Goal: Task Accomplishment & Management: Manage account settings

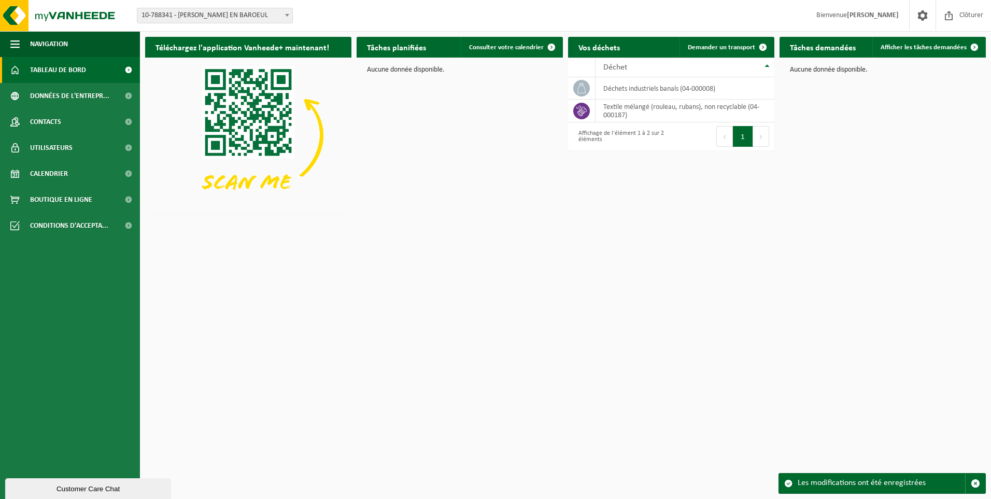
click at [64, 69] on span "Tableau de bord" at bounding box center [58, 70] width 56 height 26
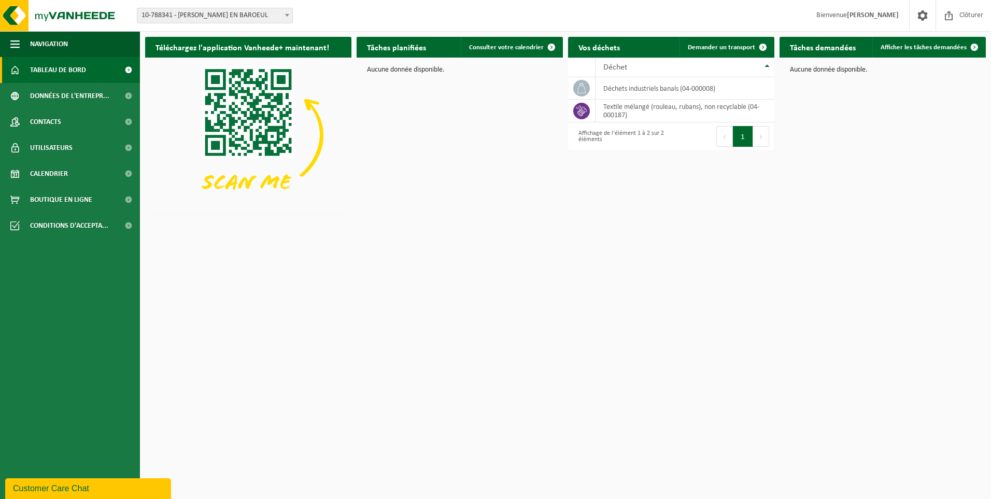
click at [256, 130] on img at bounding box center [248, 135] width 206 height 155
click at [634, 89] on td "déchets industriels banals (04-000008)" at bounding box center [684, 88] width 179 height 22
click at [612, 67] on span "Déchet" at bounding box center [615, 67] width 24 height 8
click at [742, 140] on button "1" at bounding box center [743, 136] width 20 height 21
click at [663, 108] on td "déchets industriels banals (04-000008)" at bounding box center [684, 111] width 179 height 22
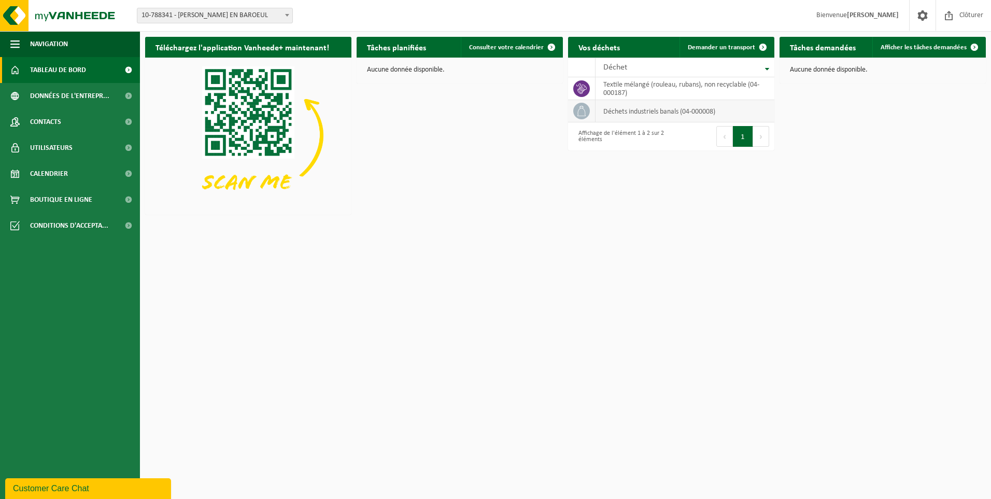
click at [663, 108] on td "déchets industriels banals (04-000008)" at bounding box center [684, 111] width 179 height 22
drag, startPoint x: 663, startPoint y: 108, endPoint x: 510, endPoint y: 205, distance: 181.2
click at [510, 205] on div "Téléchargez l'application Vanheede+ maintenant! Cachez Tâches planifiées Consul…" at bounding box center [566, 126] width 846 height 188
click at [55, 98] on span "Données de l'entrepr..." at bounding box center [69, 96] width 79 height 26
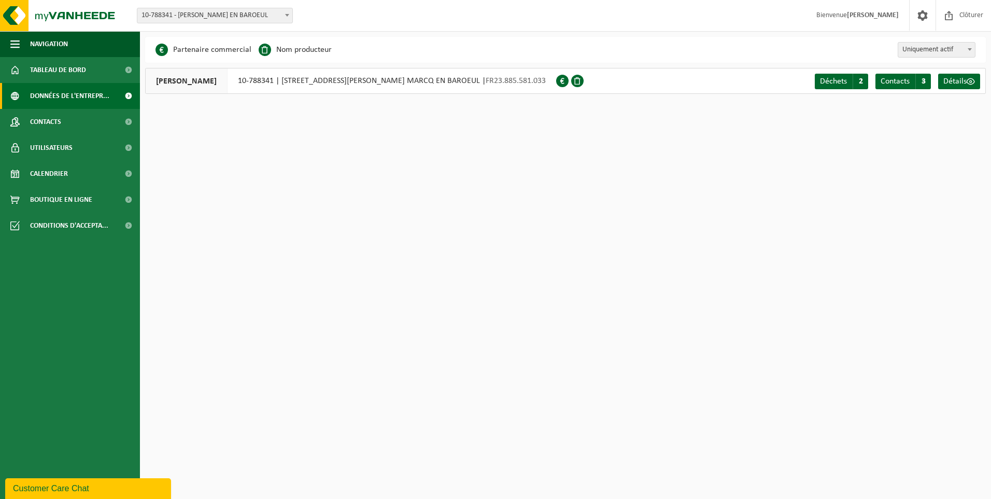
click at [556, 83] on span at bounding box center [562, 81] width 12 height 12
click at [186, 83] on span "ELIS NORD" at bounding box center [187, 80] width 82 height 25
click at [826, 81] on span "Déchets" at bounding box center [833, 81] width 27 height 8
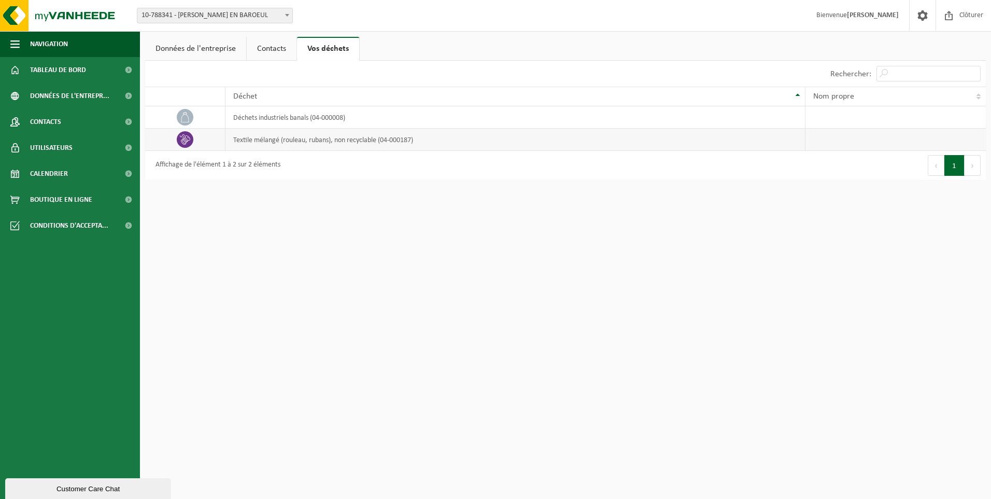
click at [441, 142] on td "textile mélangé (rouleau, rubans), non recyclable (04-000187)" at bounding box center [515, 140] width 580 height 22
click at [182, 141] on icon at bounding box center [185, 139] width 10 height 10
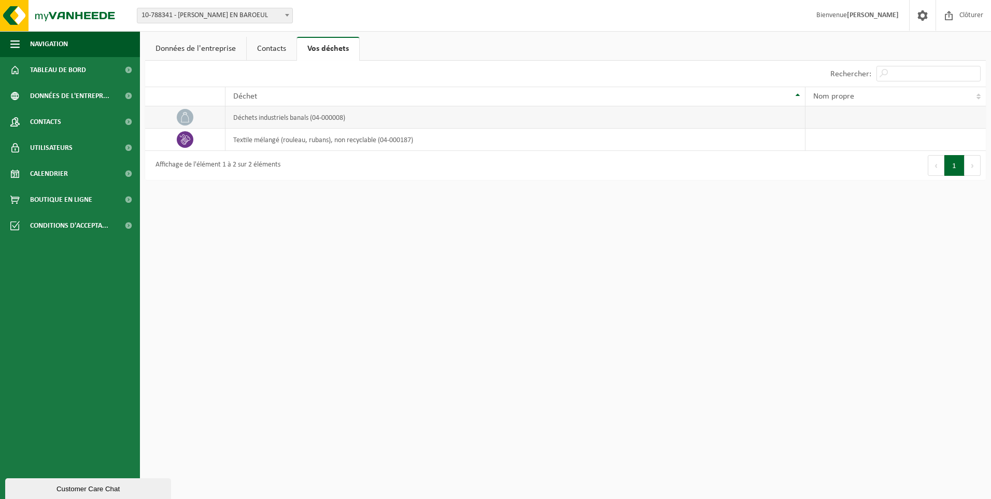
drag, startPoint x: 182, startPoint y: 141, endPoint x: 182, endPoint y: 121, distance: 20.2
click at [182, 121] on icon at bounding box center [185, 117] width 10 height 10
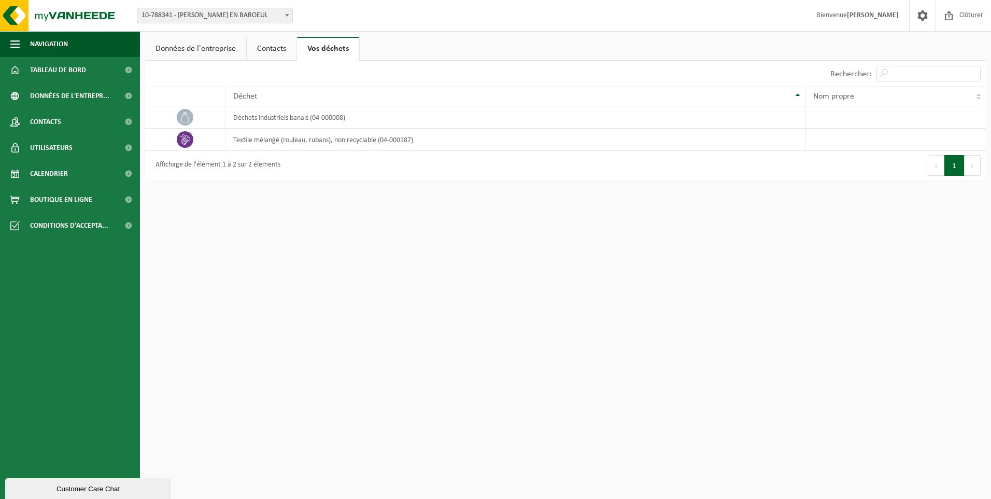
click at [223, 237] on html "Site: 10-788341 - ELIS NORD - MARCQ EN BAROEUL 10-788341 - ELIS NORD - MARCQ EN…" at bounding box center [495, 249] width 991 height 499
click at [11, 39] on span "button" at bounding box center [14, 44] width 9 height 26
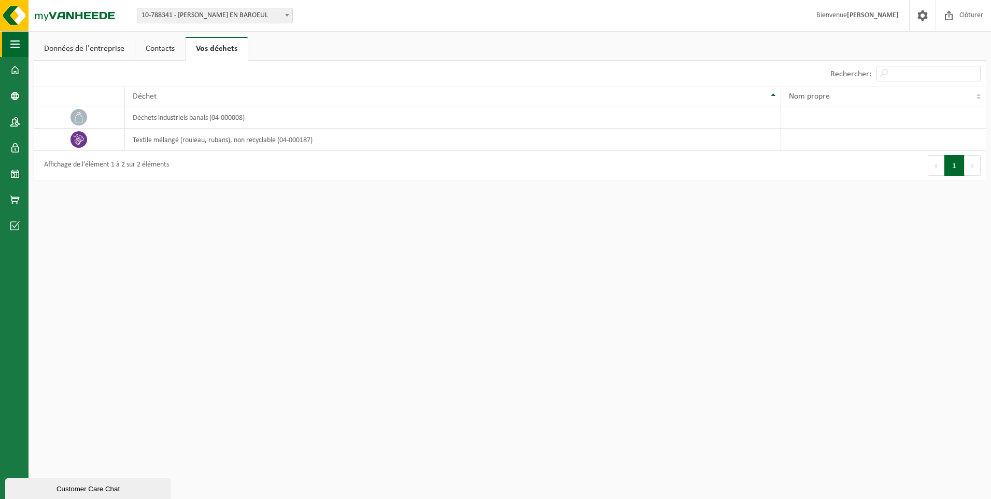
click at [11, 39] on span "button" at bounding box center [14, 44] width 9 height 26
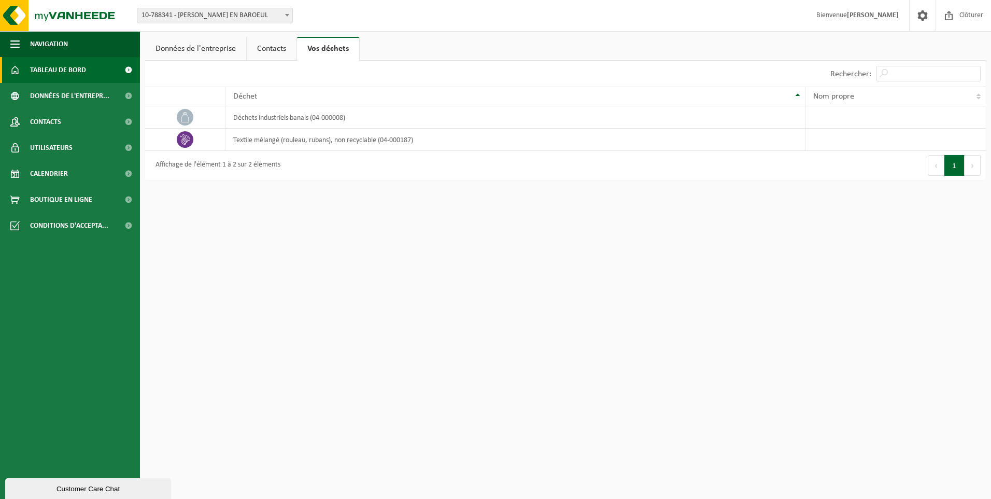
click at [58, 76] on span "Tableau de bord" at bounding box center [58, 70] width 56 height 26
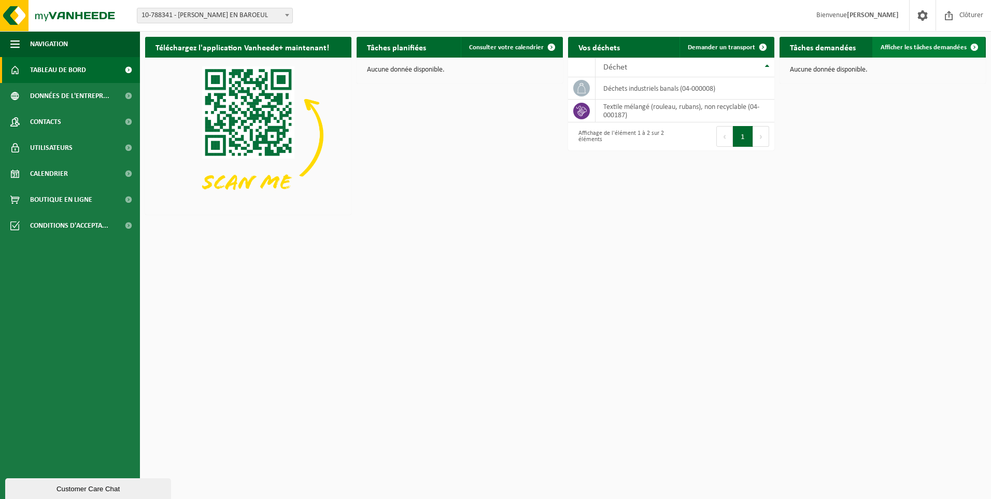
click at [947, 47] on span "Afficher les tâches demandées" at bounding box center [923, 47] width 86 height 7
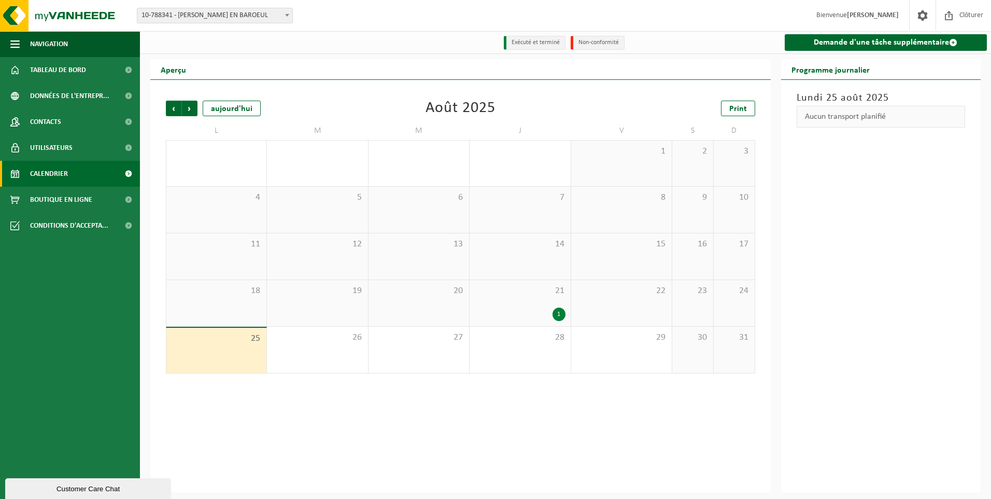
click at [901, 113] on div "Aucun transport planifié" at bounding box center [881, 117] width 169 height 22
click at [51, 198] on span "Boutique en ligne" at bounding box center [61, 200] width 62 height 26
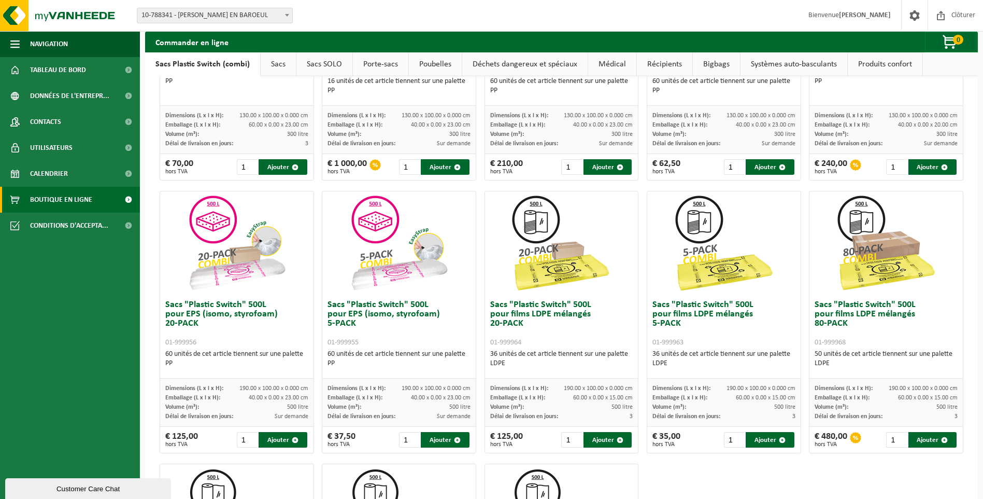
scroll to position [121, 0]
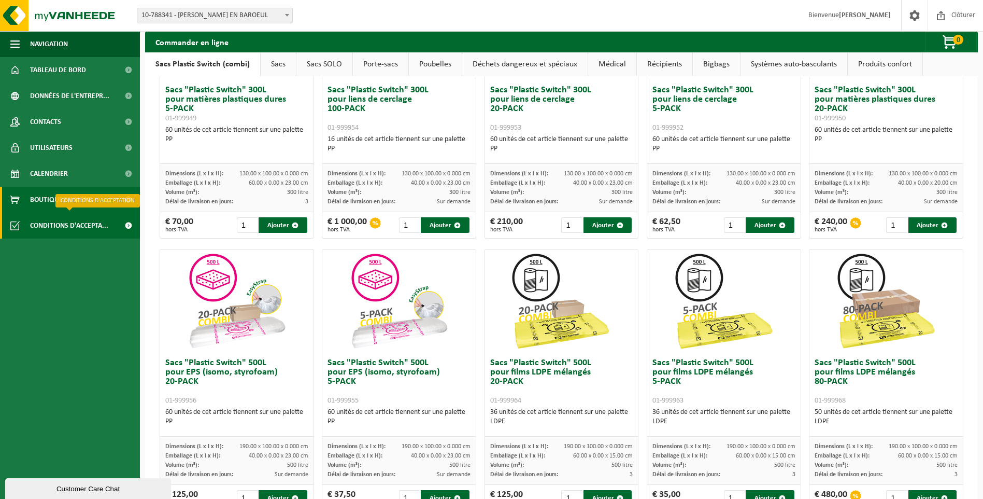
click at [71, 224] on span "Conditions d'accepta..." at bounding box center [69, 225] width 78 height 26
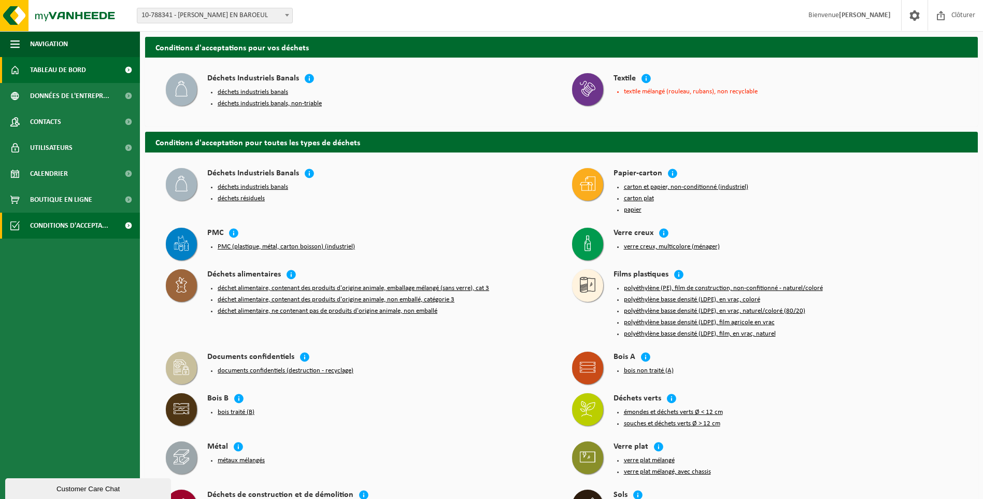
click at [53, 68] on span "Tableau de bord" at bounding box center [58, 70] width 56 height 26
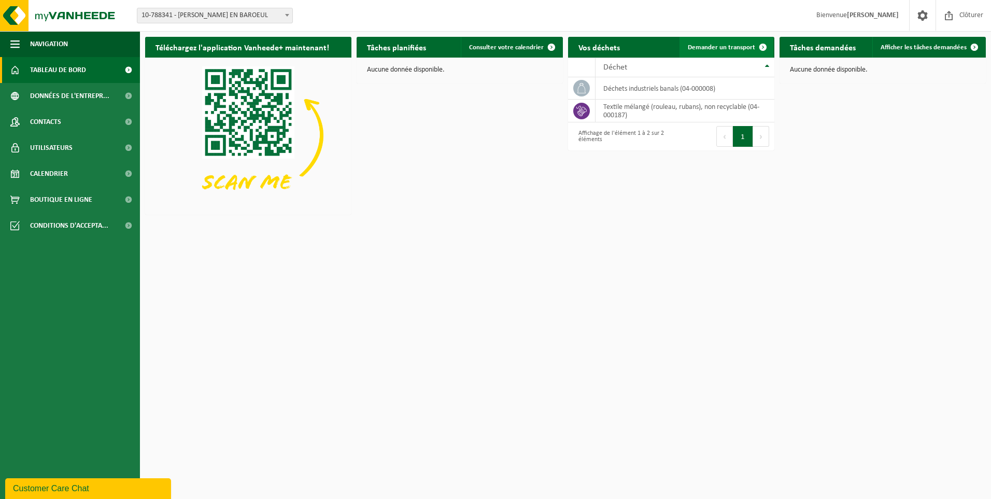
click at [762, 46] on span at bounding box center [762, 47] width 21 height 21
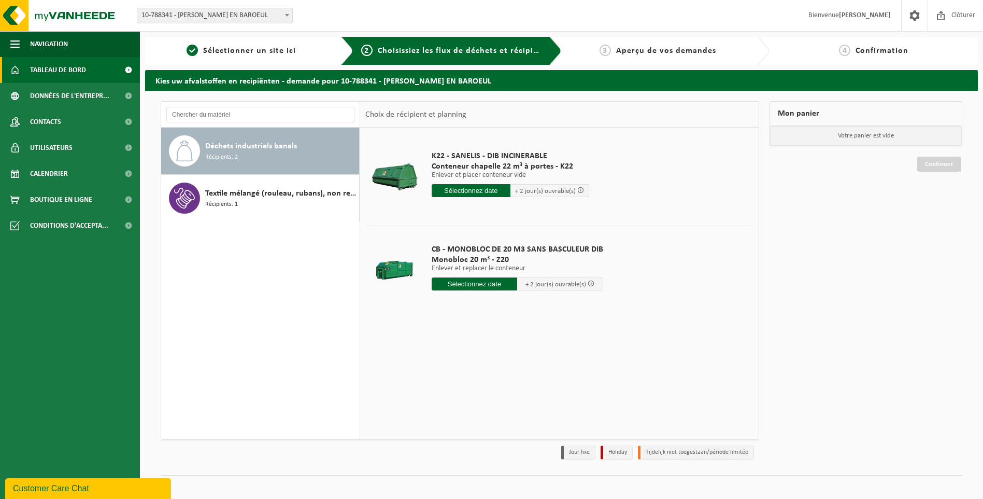
click at [60, 67] on span "Tableau de bord" at bounding box center [58, 70] width 56 height 26
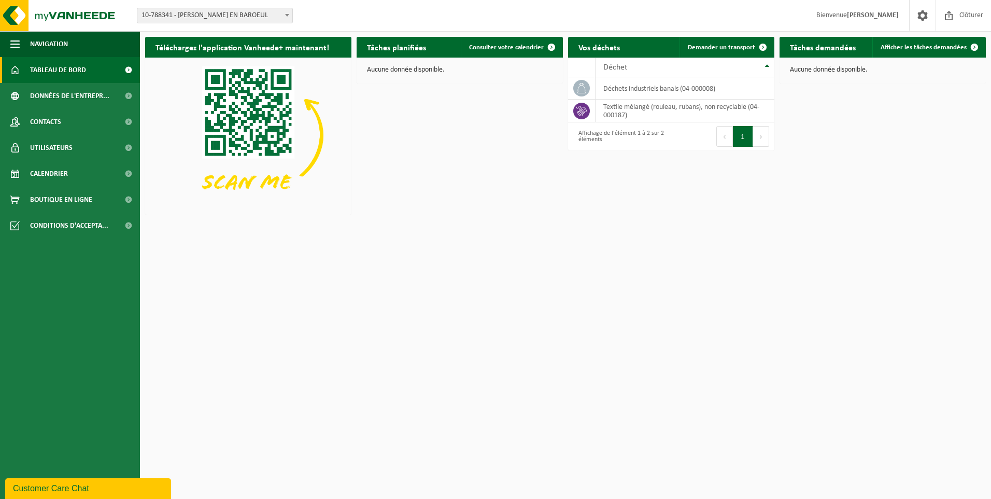
click at [245, 127] on img at bounding box center [248, 135] width 206 height 155
click at [583, 90] on icon at bounding box center [581, 88] width 10 height 10
click at [641, 84] on td "déchets industriels banals (04-000008)" at bounding box center [684, 88] width 179 height 22
click at [625, 44] on h2 "Vos déchets" at bounding box center [599, 47] width 62 height 20
click at [638, 137] on div "Affichage de l'élément 1 à 2 sur 2 éléments" at bounding box center [619, 136] width 93 height 23
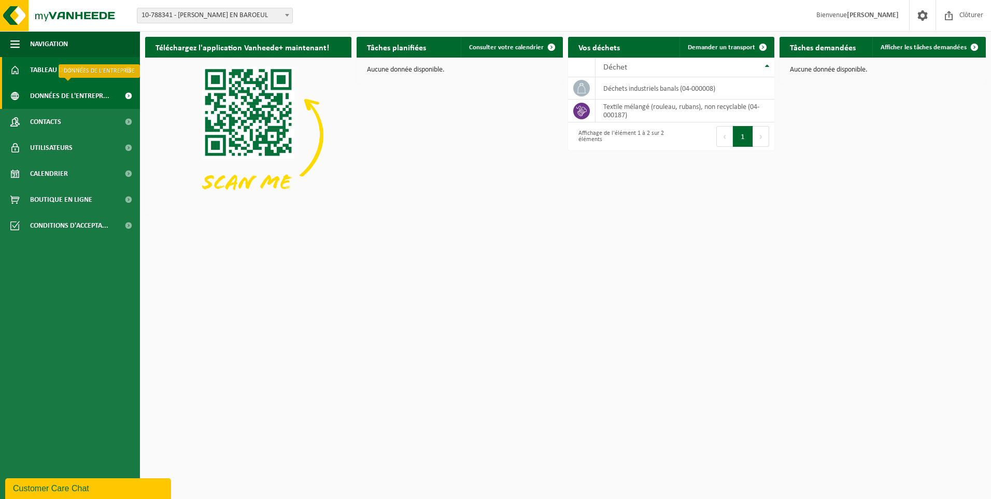
click at [39, 99] on span "Données de l'entrepr..." at bounding box center [69, 96] width 79 height 26
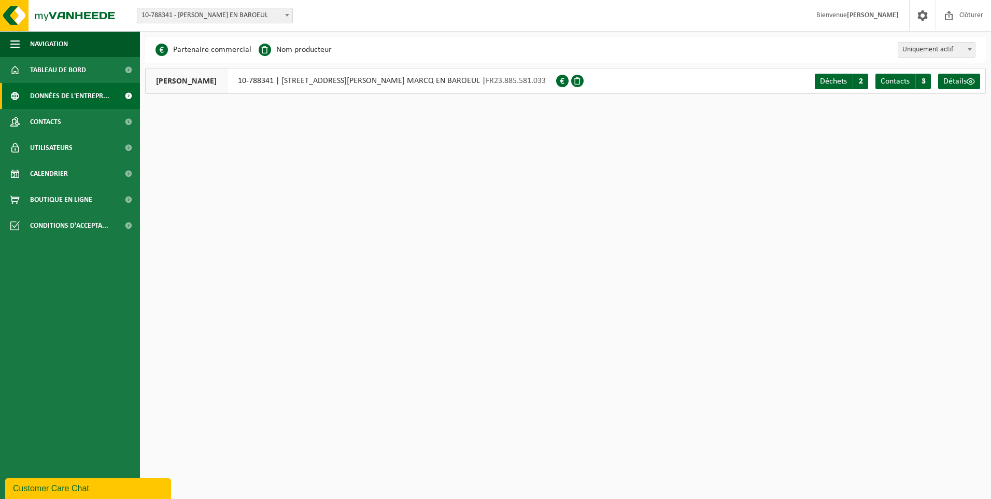
click at [191, 50] on li "Partenaire commercial" at bounding box center [203, 50] width 96 height 16
click at [162, 50] on span at bounding box center [161, 50] width 12 height 12
click at [961, 84] on span "Détails" at bounding box center [954, 81] width 23 height 8
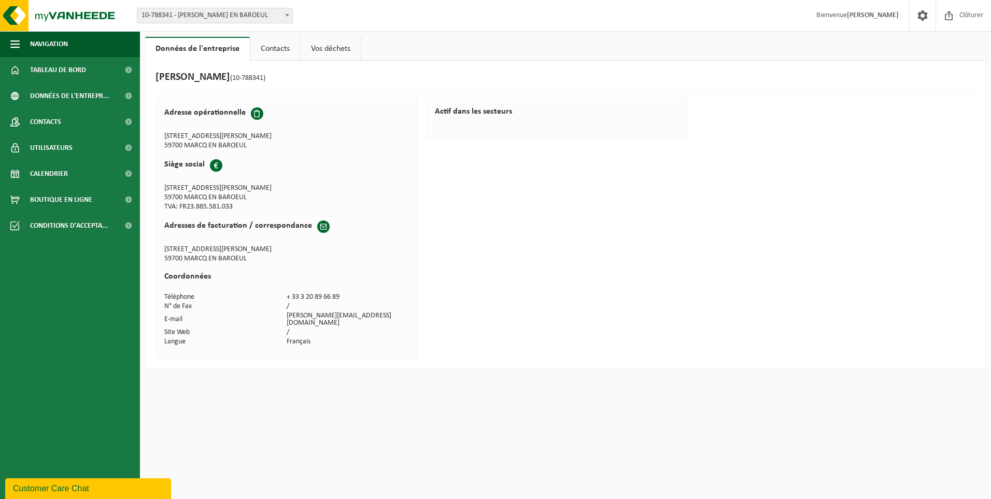
click at [312, 46] on link "Vos déchets" at bounding box center [331, 49] width 60 height 24
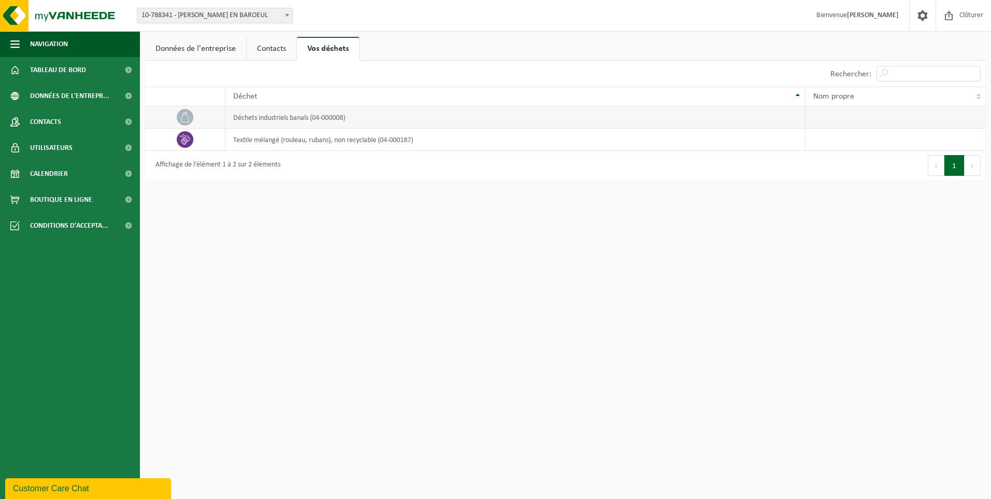
click at [351, 120] on td "déchets industriels banals (04-000008)" at bounding box center [515, 117] width 580 height 22
click at [290, 119] on td "déchets industriels banals (04-000008)" at bounding box center [515, 117] width 580 height 22
click at [386, 110] on td "déchets industriels banals (04-000008)" at bounding box center [515, 117] width 580 height 22
click at [184, 120] on icon at bounding box center [185, 117] width 10 height 10
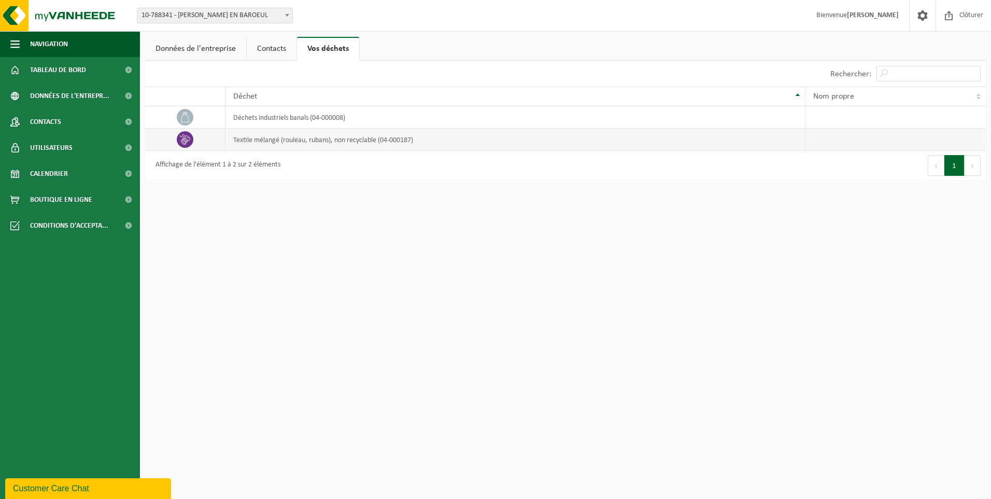
click at [188, 147] on span at bounding box center [185, 139] width 17 height 17
drag, startPoint x: 188, startPoint y: 147, endPoint x: 203, endPoint y: 44, distance: 104.3
click at [203, 44] on link "Données de l'entreprise" at bounding box center [195, 49] width 101 height 24
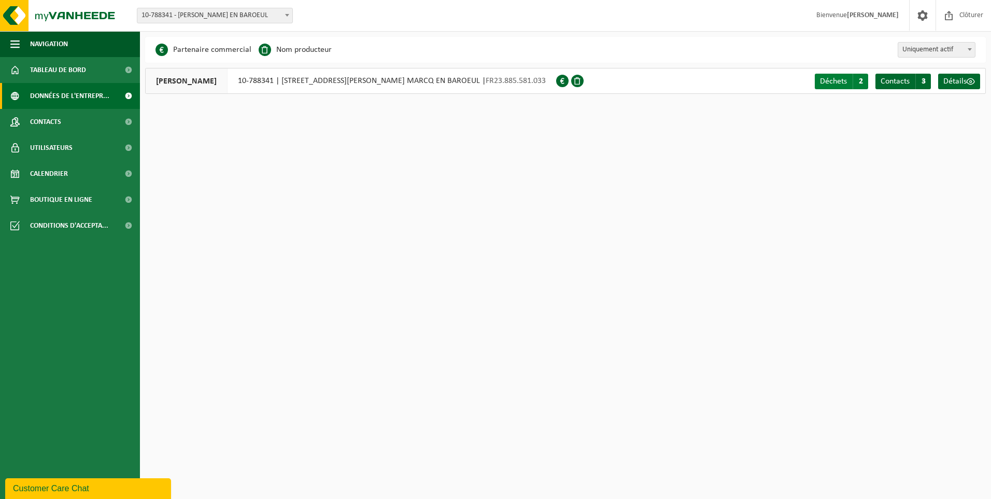
click at [834, 82] on span "Déchets" at bounding box center [833, 81] width 27 height 8
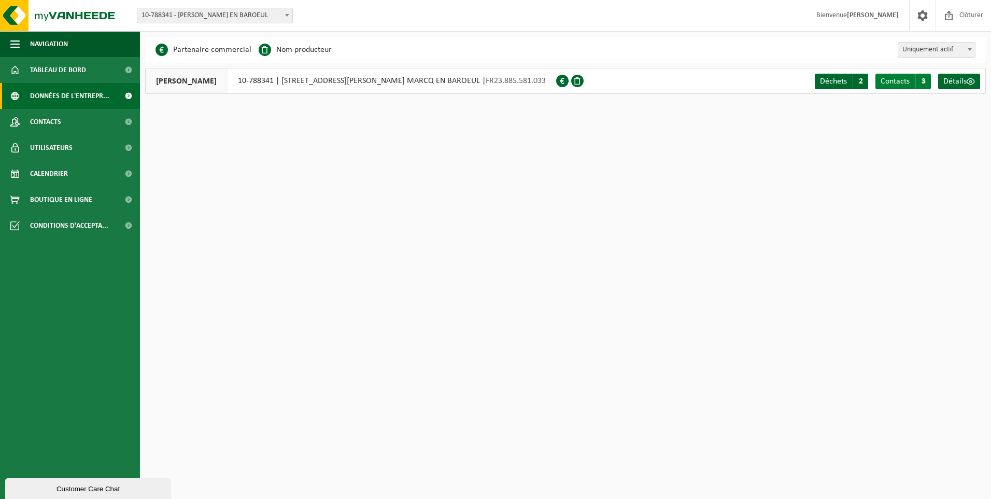
click at [890, 81] on span "Contacts" at bounding box center [894, 81] width 29 height 8
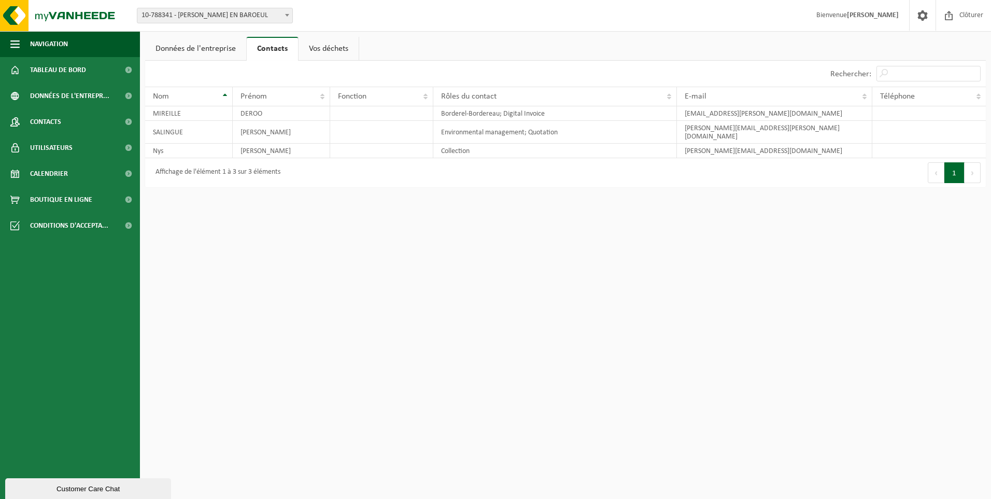
click at [326, 48] on link "Vos déchets" at bounding box center [329, 49] width 60 height 24
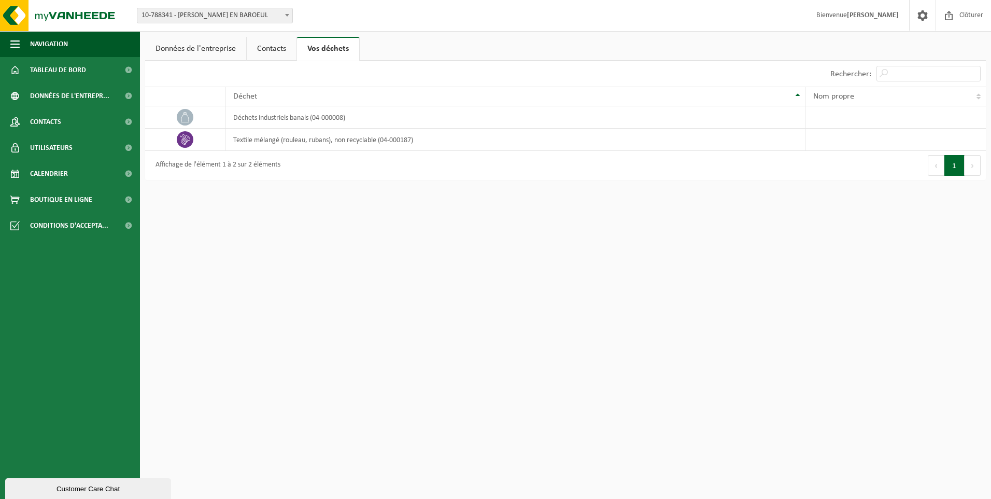
click at [198, 54] on link "Données de l'entreprise" at bounding box center [195, 49] width 101 height 24
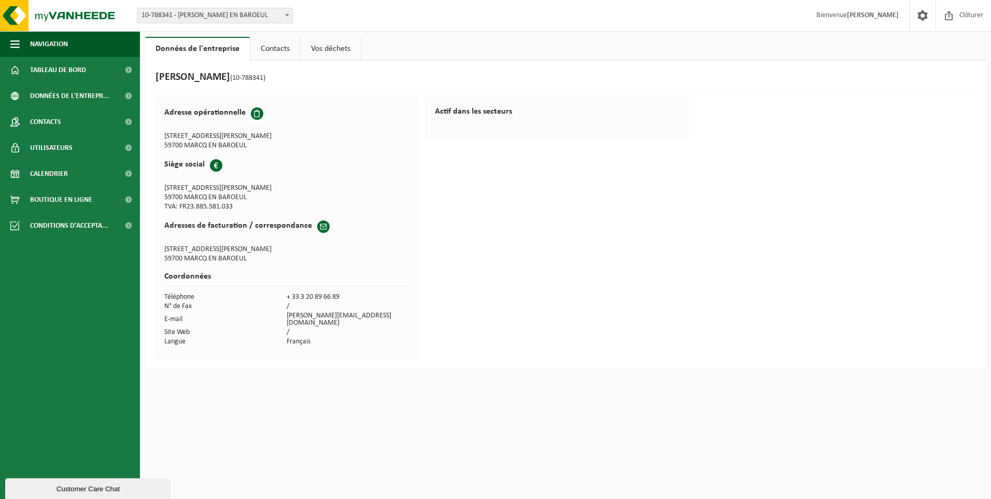
click at [277, 45] on link "Contacts" at bounding box center [275, 49] width 50 height 24
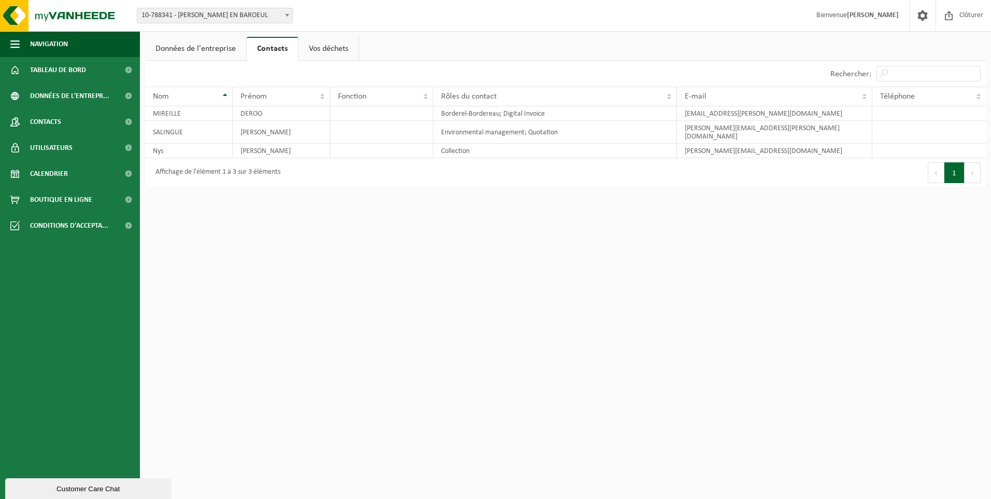
click at [331, 48] on link "Vos déchets" at bounding box center [329, 49] width 60 height 24
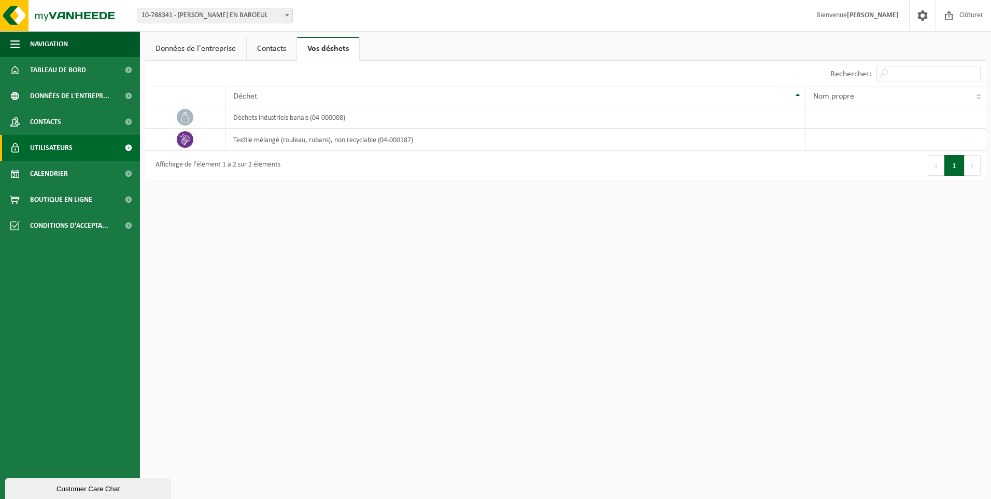
click at [79, 149] on link "Utilisateurs" at bounding box center [70, 148] width 140 height 26
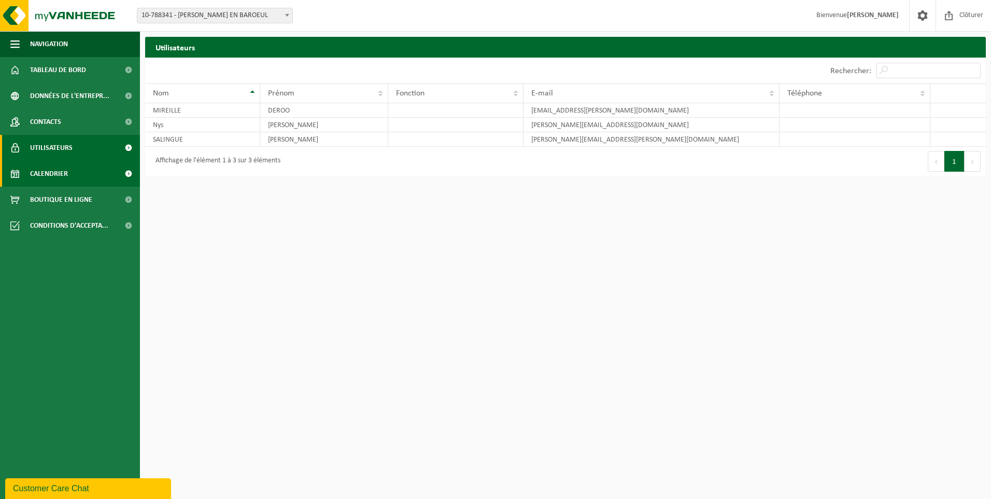
click at [75, 177] on link "Calendrier" at bounding box center [70, 174] width 140 height 26
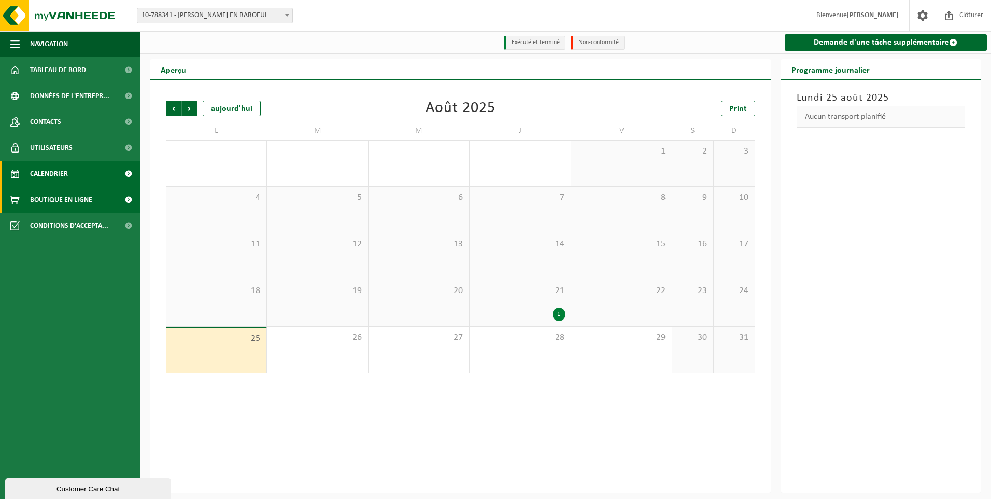
click at [77, 207] on span "Boutique en ligne" at bounding box center [61, 200] width 62 height 26
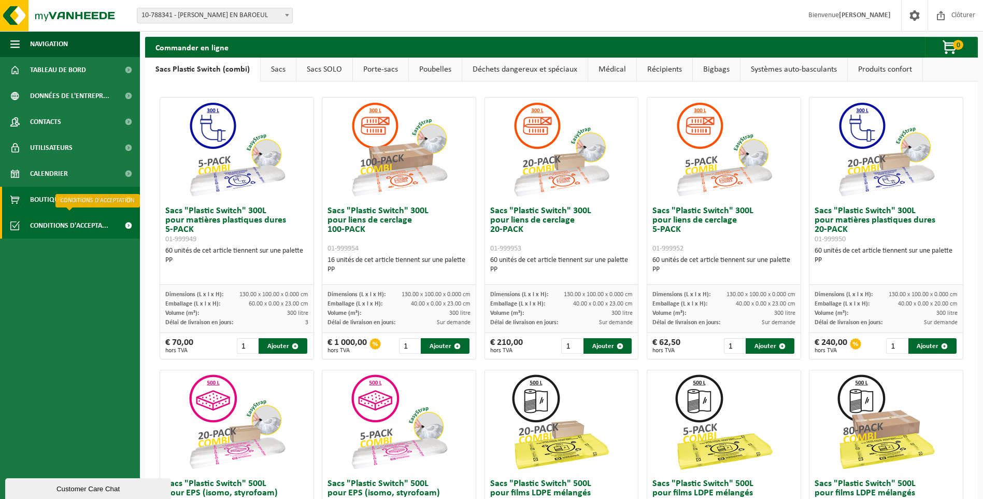
click at [69, 227] on span "Conditions d'accepta..." at bounding box center [69, 225] width 78 height 26
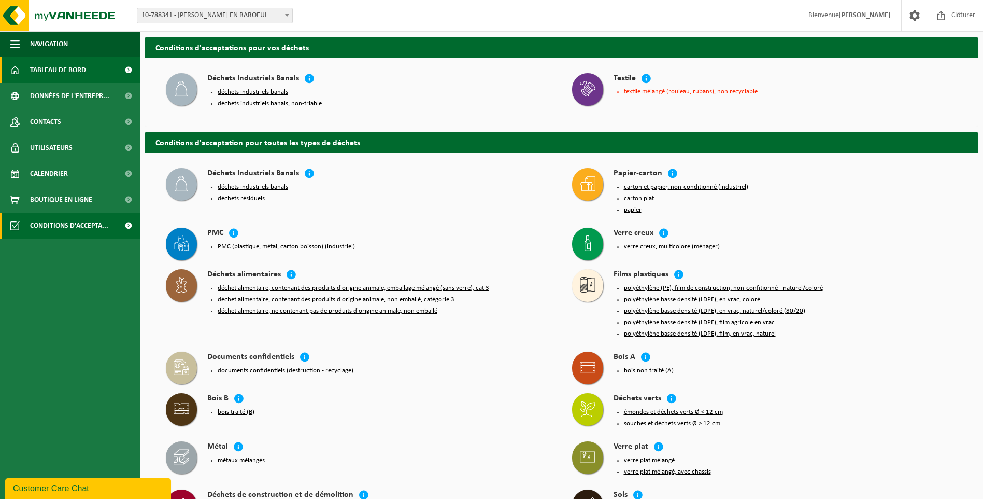
click at [60, 70] on span "Tableau de bord" at bounding box center [58, 70] width 56 height 26
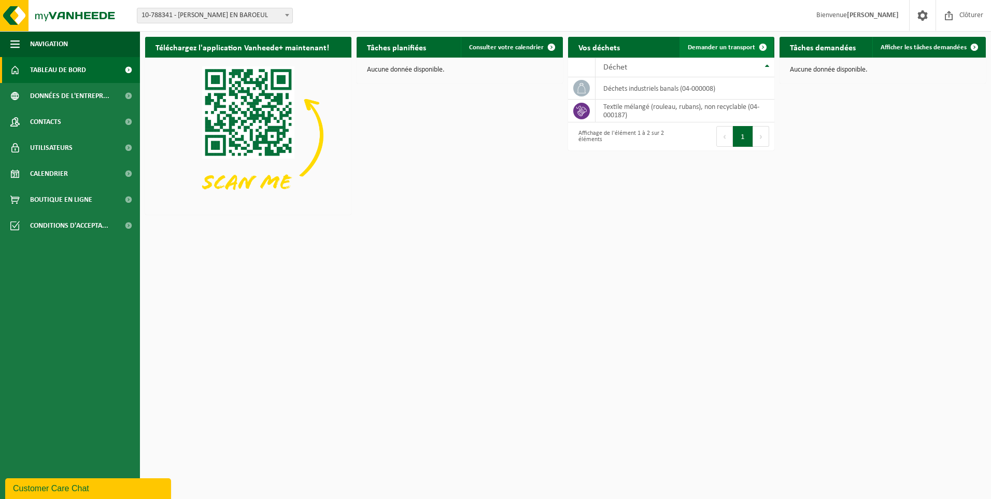
click at [720, 47] on span "Demander un transport" at bounding box center [721, 47] width 67 height 7
click at [943, 51] on link "Afficher les tâches demandées" at bounding box center [928, 47] width 112 height 21
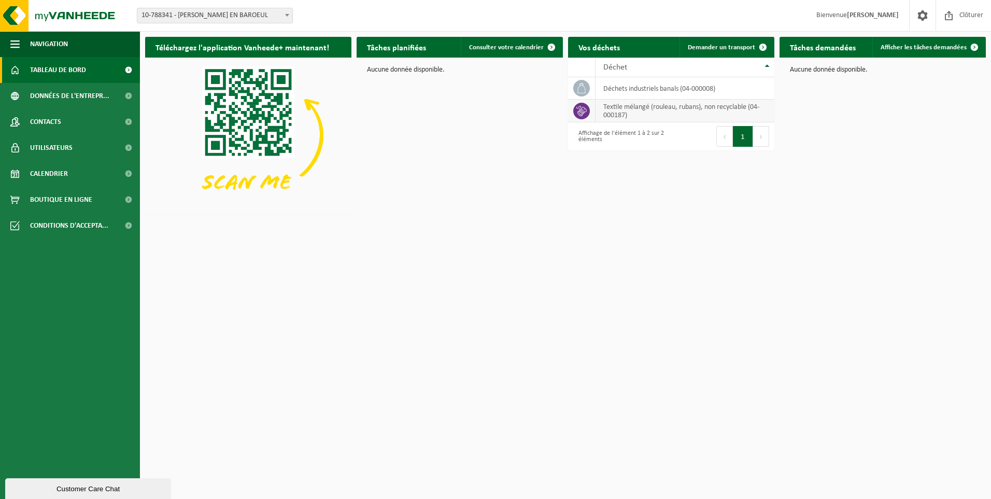
click at [642, 111] on td "textile mélangé (rouleau, rubans), non recyclable (04-000187)" at bounding box center [684, 111] width 179 height 23
click at [631, 87] on td "déchets industriels banals (04-000008)" at bounding box center [684, 88] width 179 height 22
click at [507, 47] on span "Consulter votre calendrier" at bounding box center [506, 47] width 75 height 7
click at [726, 47] on span "Demander un transport" at bounding box center [721, 47] width 67 height 7
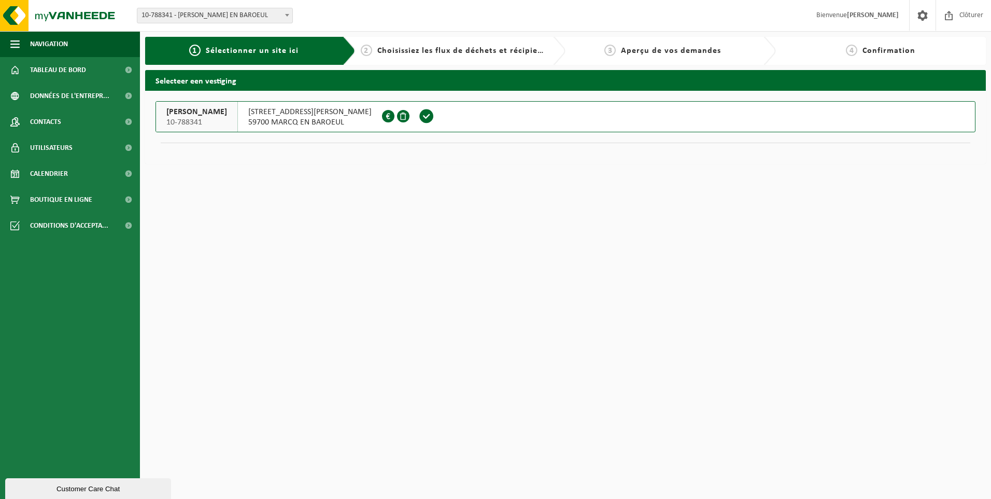
click at [288, 55] on div "1 Sélectionner un site ici" at bounding box center [244, 51] width 182 height 12
click at [474, 54] on span "Choisissiez les flux de déchets et récipients" at bounding box center [463, 51] width 173 height 8
click at [370, 51] on span "2" at bounding box center [366, 50] width 11 height 11
click at [864, 48] on span "Confirmation" at bounding box center [888, 51] width 53 height 8
click at [657, 48] on span "Aperçu de vos demandes" at bounding box center [671, 51] width 100 height 8
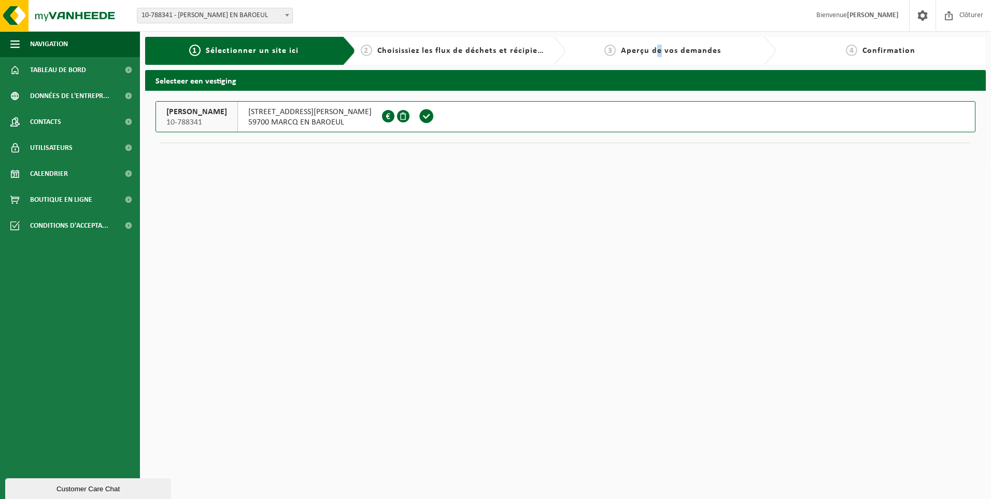
click at [419, 115] on span at bounding box center [427, 116] width 16 height 16
click at [422, 119] on button "ELIS NORD 10-788341 RUE ALFRED MONGY 7 59700 MARCQ EN BAROEUL FR23.885.581.033" at bounding box center [565, 116] width 820 height 31
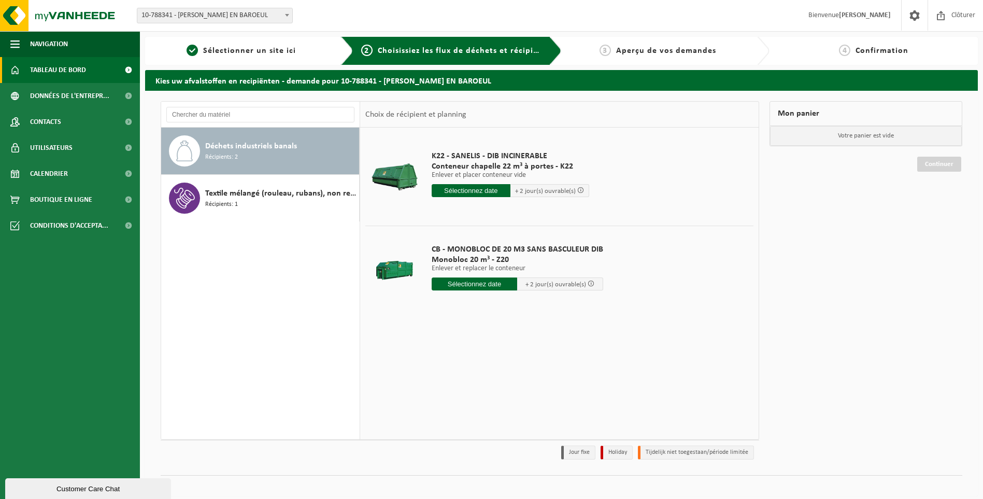
click at [41, 68] on span "Tableau de bord" at bounding box center [58, 70] width 56 height 26
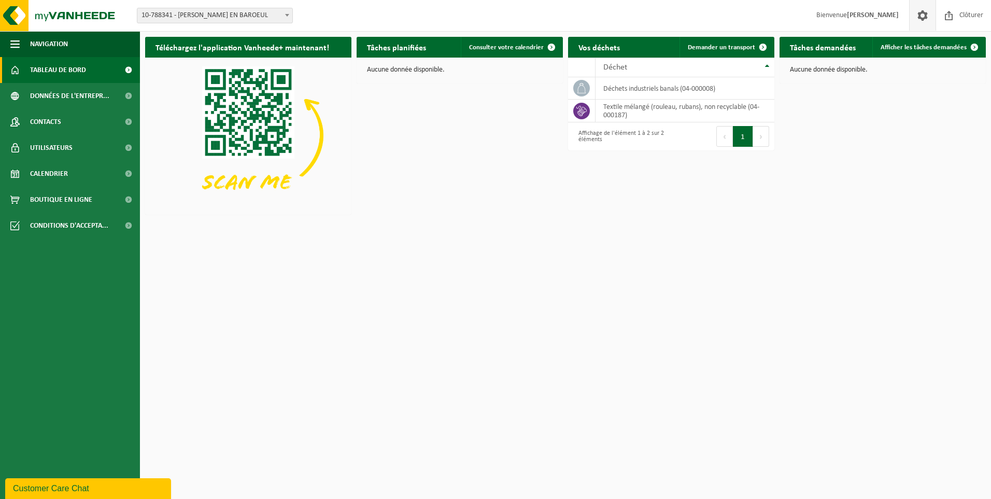
click at [923, 17] on span at bounding box center [923, 15] width 16 height 31
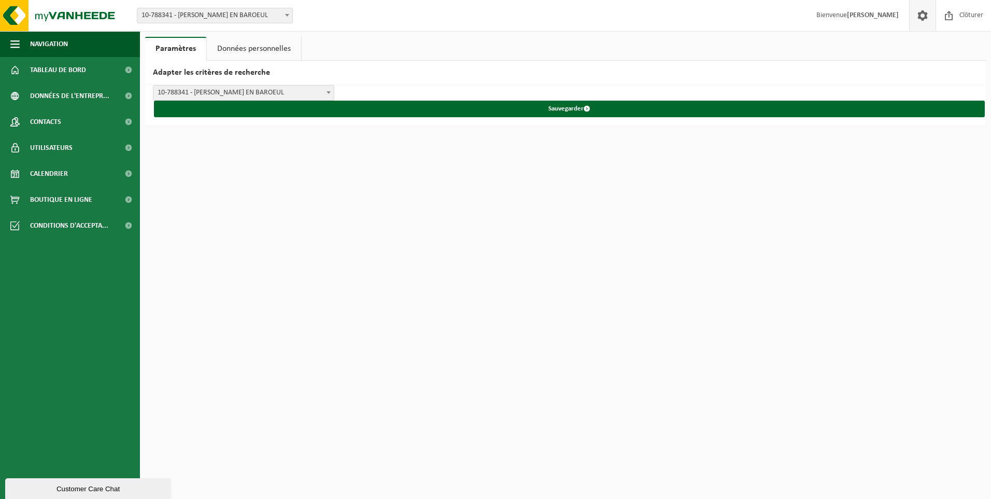
click at [258, 52] on link "Données personnelles" at bounding box center [254, 49] width 94 height 24
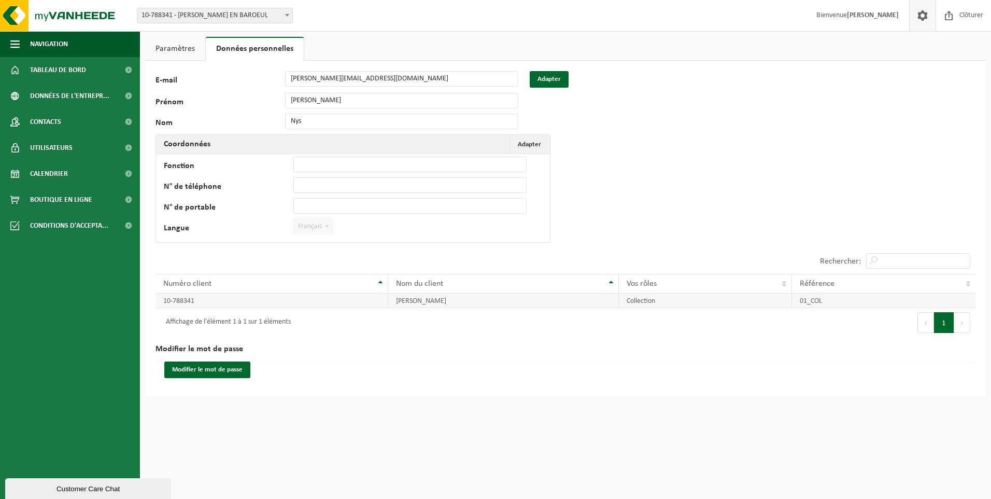
click at [645, 302] on td "Collection" at bounding box center [705, 300] width 173 height 15
click at [418, 305] on td "[PERSON_NAME]" at bounding box center [503, 300] width 231 height 15
click at [172, 47] on link "Paramètres" at bounding box center [175, 49] width 60 height 24
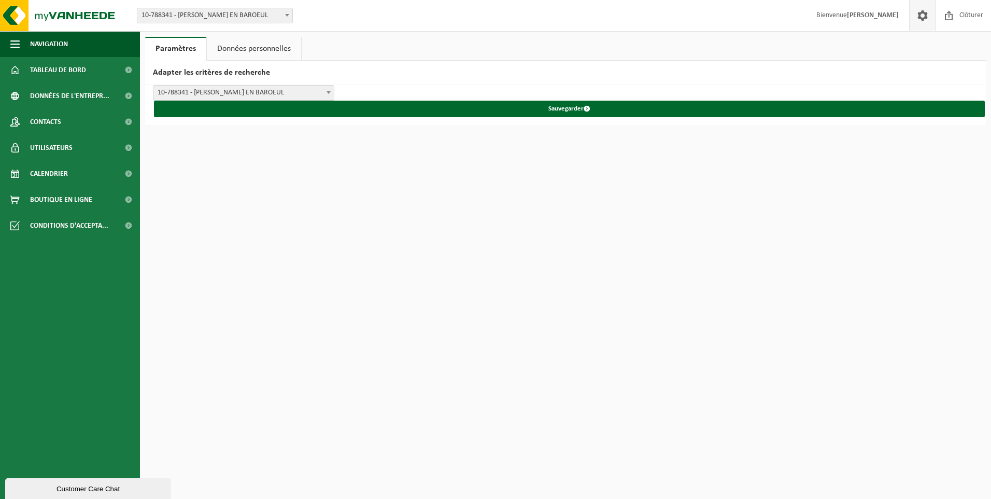
click at [330, 93] on b at bounding box center [328, 92] width 4 height 3
click at [334, 93] on div "ELIS NORD - MARCQ EN BAROEUL ELIS NORD ELIS NORD - 10-788341 10-788341 - ELIS N…" at bounding box center [565, 105] width 841 height 40
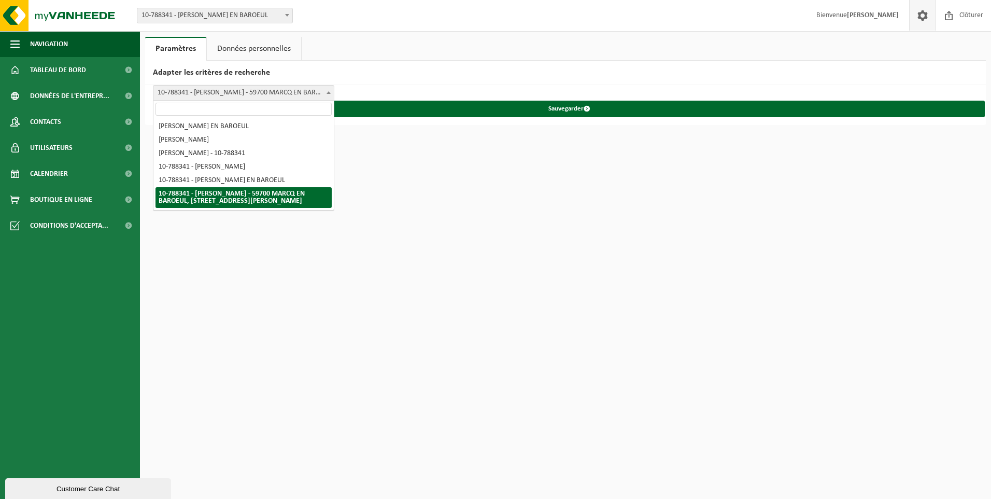
click at [329, 93] on b at bounding box center [328, 92] width 4 height 3
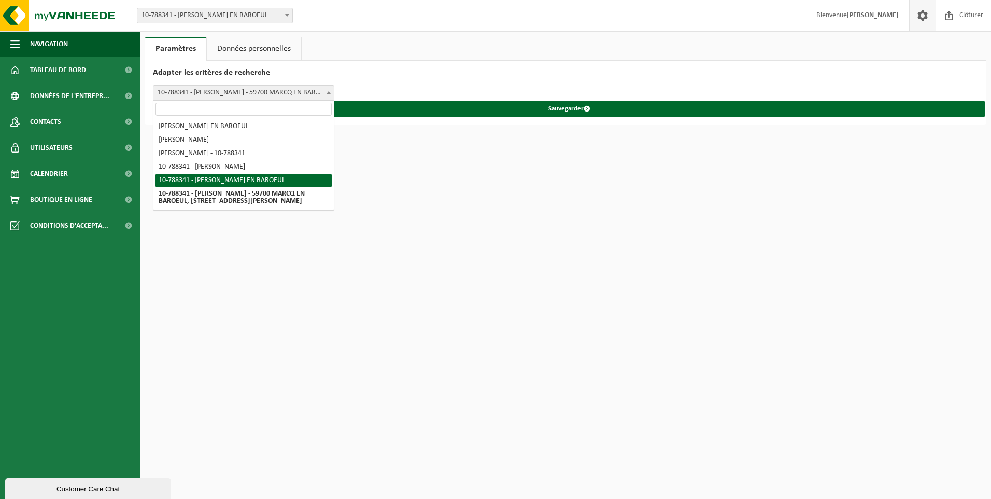
select select "4"
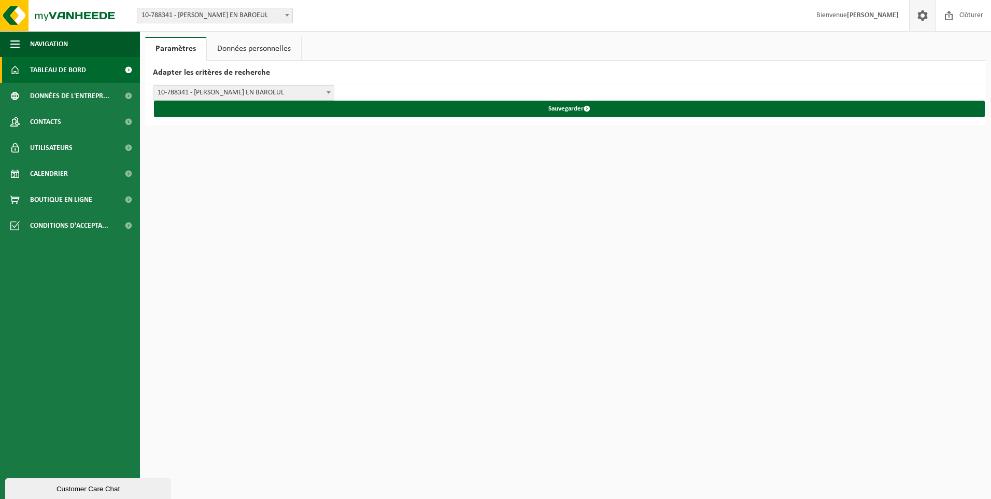
click at [55, 64] on span "Tableau de bord" at bounding box center [58, 70] width 56 height 26
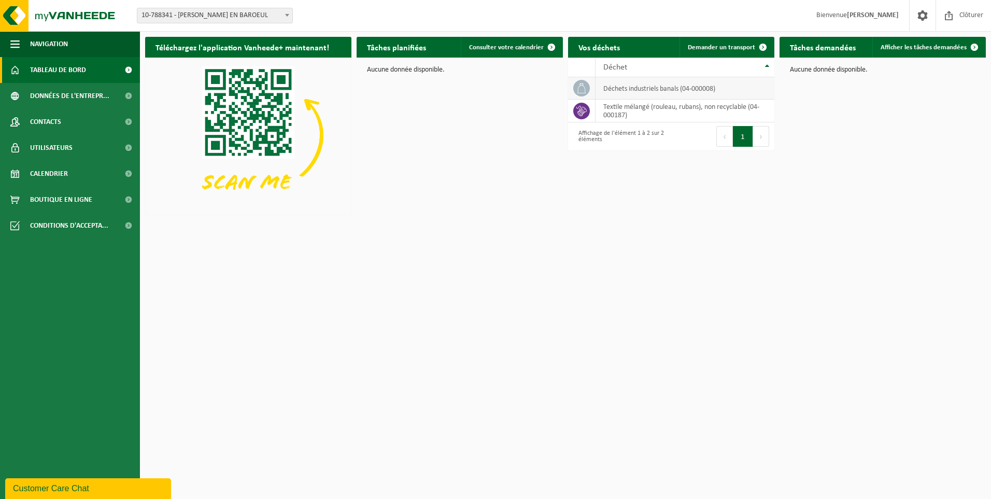
click at [580, 86] on icon at bounding box center [581, 88] width 8 height 10
click at [580, 86] on icon at bounding box center [581, 88] width 10 height 10
drag, startPoint x: 580, startPoint y: 86, endPoint x: 587, endPoint y: 110, distance: 24.8
click at [587, 110] on span at bounding box center [581, 111] width 17 height 17
click at [586, 113] on icon at bounding box center [581, 111] width 10 height 10
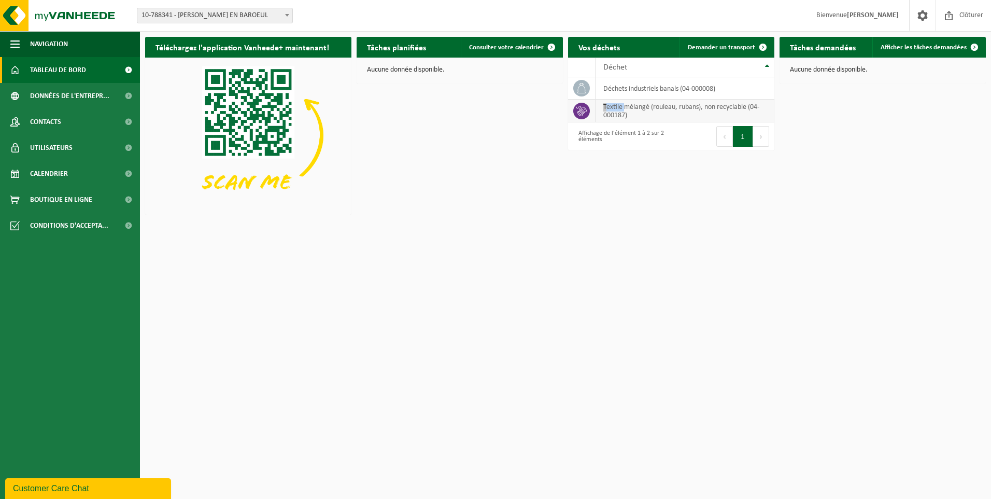
click at [587, 113] on span at bounding box center [581, 111] width 17 height 17
drag, startPoint x: 587, startPoint y: 113, endPoint x: 615, endPoint y: 108, distance: 29.1
click at [615, 108] on td "textile mélangé (rouleau, rubans), non recyclable (04-000187)" at bounding box center [684, 111] width 179 height 23
click at [646, 112] on td "textile mélangé (rouleau, rubans), non recyclable (04-000187)" at bounding box center [684, 111] width 179 height 23
click at [648, 112] on td "textile mélangé (rouleau, rubans), non recyclable (04-000187)" at bounding box center [684, 111] width 179 height 23
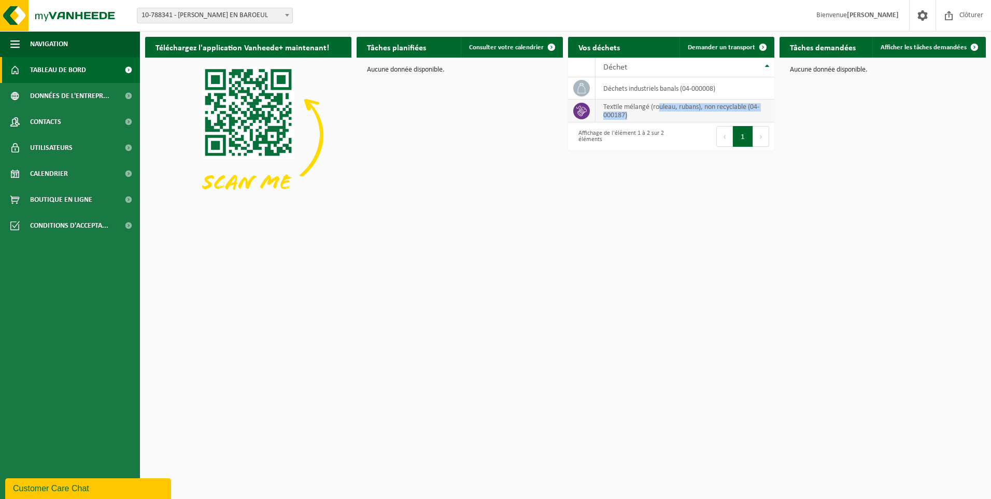
drag, startPoint x: 659, startPoint y: 111, endPoint x: 678, endPoint y: 115, distance: 19.5
click at [678, 115] on td "textile mélangé (rouleau, rubans), non recyclable (04-000187)" at bounding box center [684, 111] width 179 height 23
drag, startPoint x: 678, startPoint y: 115, endPoint x: 798, endPoint y: 123, distance: 120.6
click at [792, 117] on div "Téléchargez l'application Vanheede+ maintenant! Cachez Tâches planifiées Consul…" at bounding box center [566, 126] width 846 height 188
click at [655, 120] on td "textile mélangé (rouleau, rubans), non recyclable (04-000187)" at bounding box center [684, 111] width 179 height 23
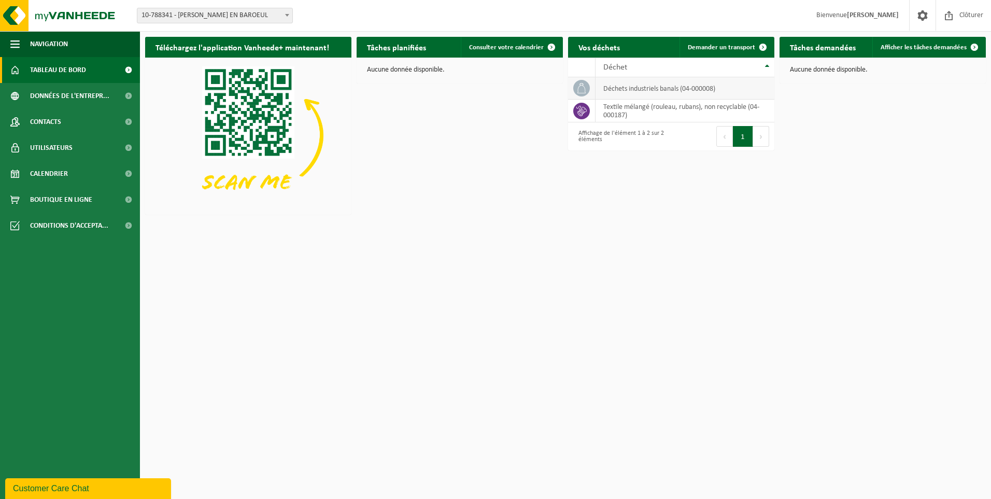
click at [634, 91] on td "déchets industriels banals (04-000008)" at bounding box center [684, 88] width 179 height 22
click at [62, 102] on span "Données de l'entrepr..." at bounding box center [69, 96] width 79 height 26
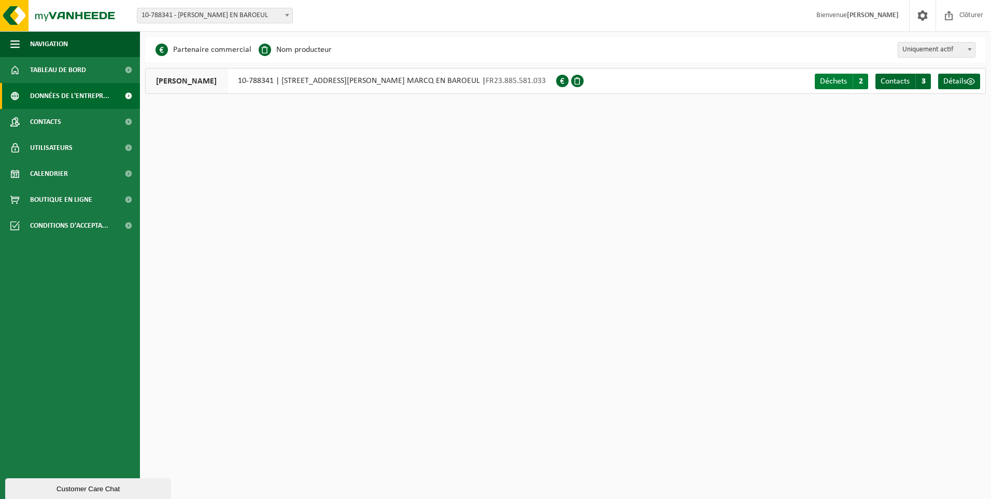
click at [832, 85] on span "Déchets" at bounding box center [833, 81] width 27 height 8
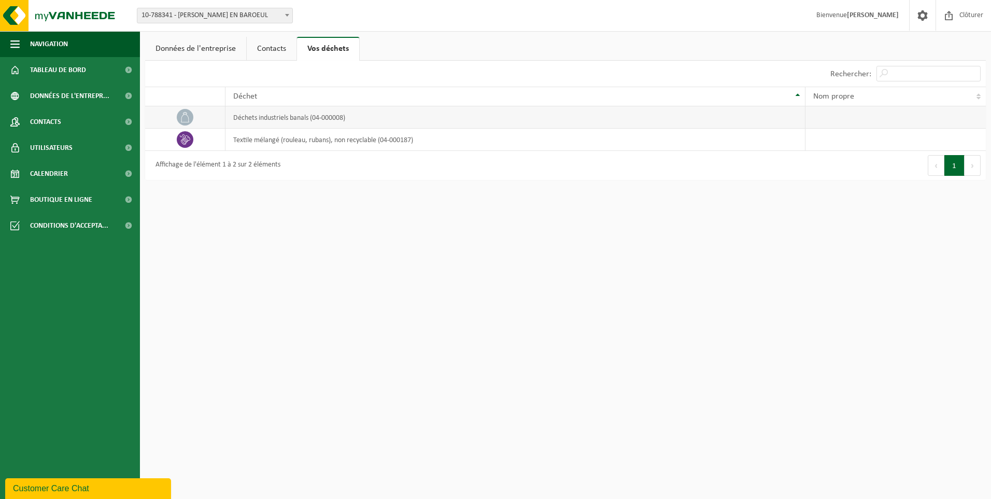
click at [278, 117] on td "déchets industriels banals (04-000008)" at bounding box center [515, 117] width 580 height 22
drag, startPoint x: 278, startPoint y: 117, endPoint x: 355, endPoint y: 114, distance: 77.3
click at [352, 113] on td "déchets industriels banals (04-000008)" at bounding box center [515, 117] width 580 height 22
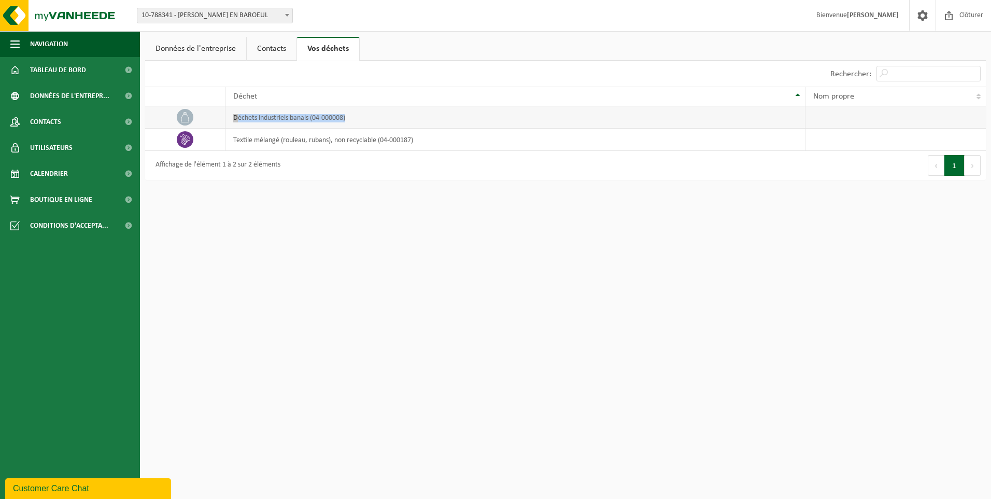
click at [434, 124] on td "déchets industriels banals (04-000008)" at bounding box center [515, 117] width 580 height 22
click at [435, 124] on td "déchets industriels banals (04-000008)" at bounding box center [515, 117] width 580 height 22
click at [269, 53] on link "Contacts" at bounding box center [272, 49] width 50 height 24
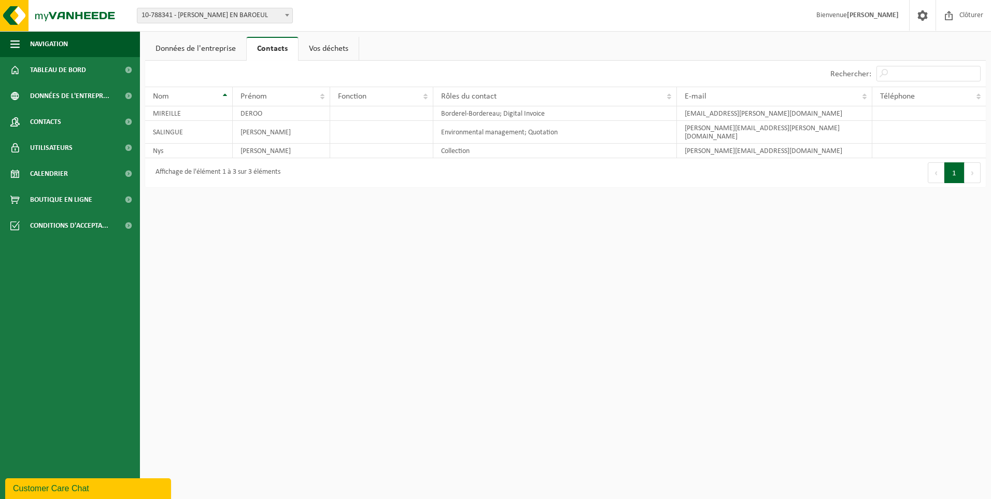
click at [205, 49] on link "Données de l'entreprise" at bounding box center [195, 49] width 101 height 24
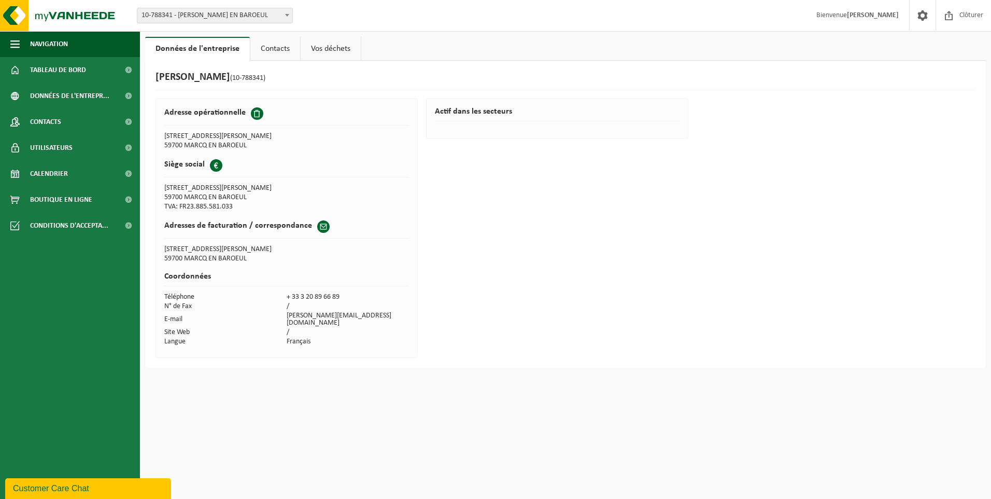
click at [276, 56] on link "Contacts" at bounding box center [275, 49] width 50 height 24
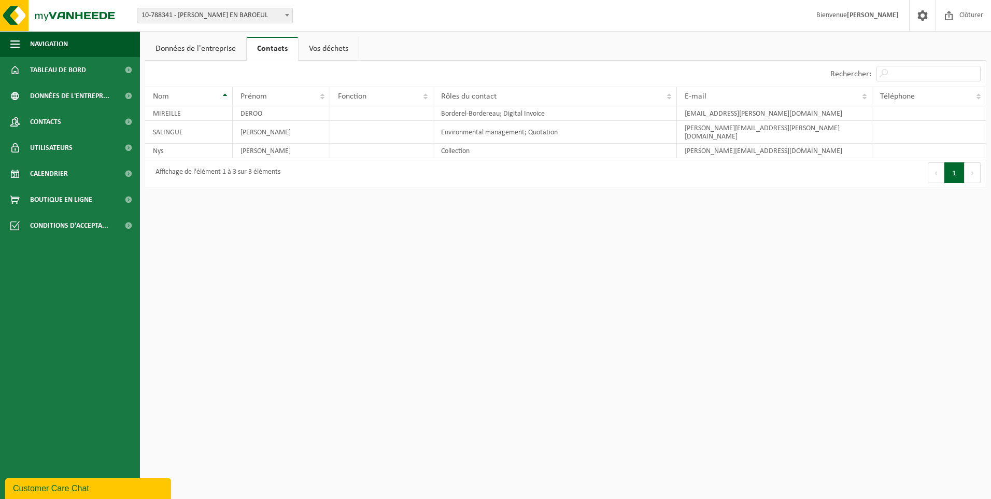
click at [324, 49] on link "Vos déchets" at bounding box center [329, 49] width 60 height 24
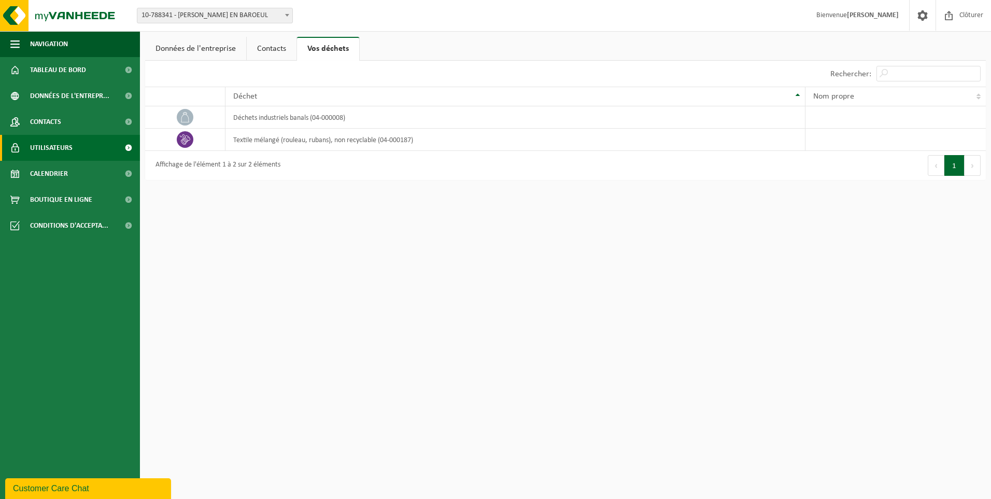
click at [61, 152] on span "Utilisateurs" at bounding box center [51, 148] width 42 height 26
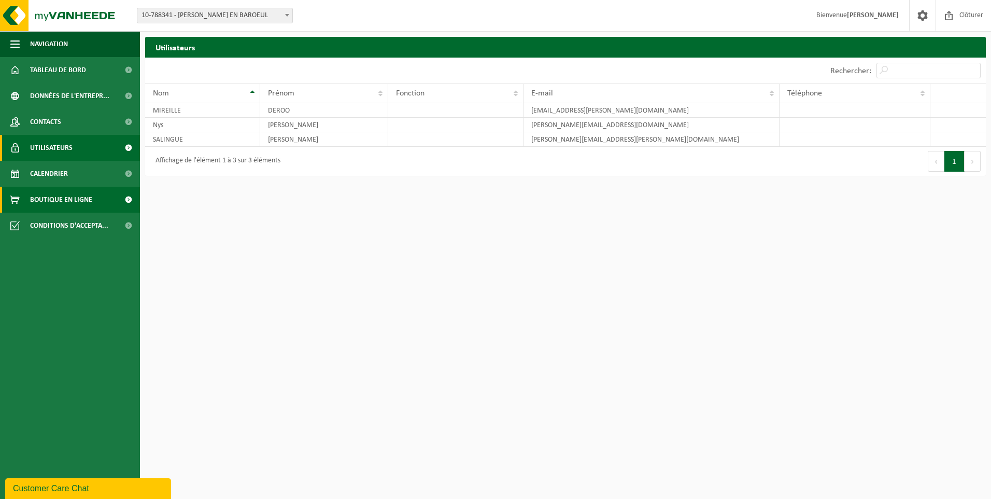
click at [69, 197] on span "Boutique en ligne" at bounding box center [61, 200] width 62 height 26
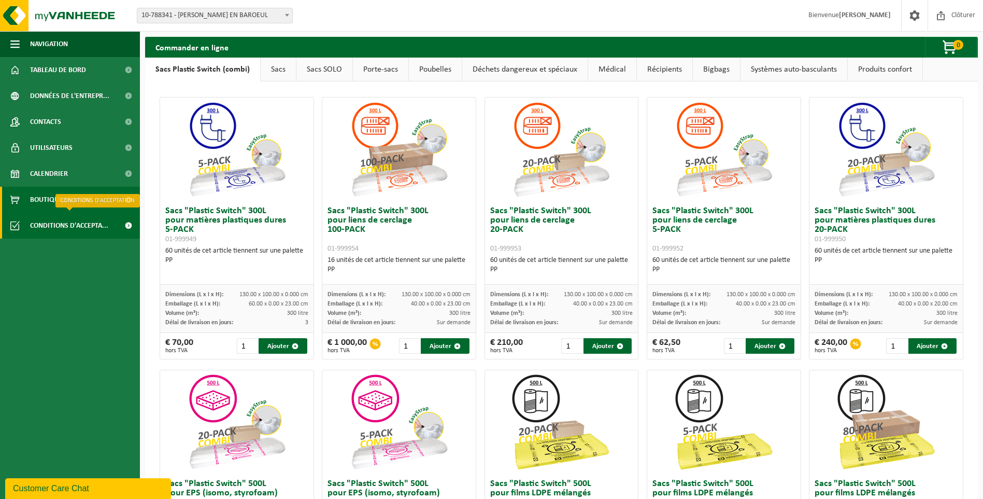
click at [59, 224] on span "Conditions d'accepta..." at bounding box center [69, 225] width 78 height 26
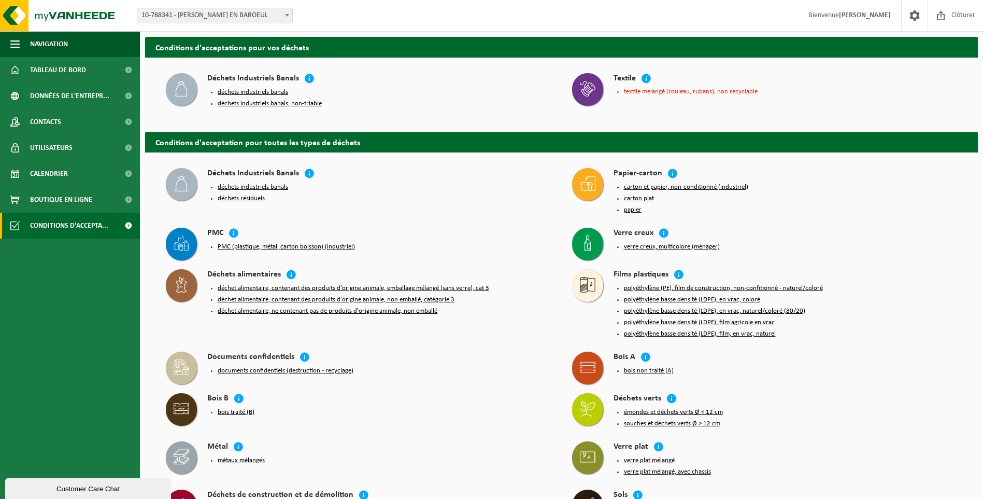
click at [250, 184] on button "déchets industriels banals" at bounding box center [253, 187] width 70 height 8
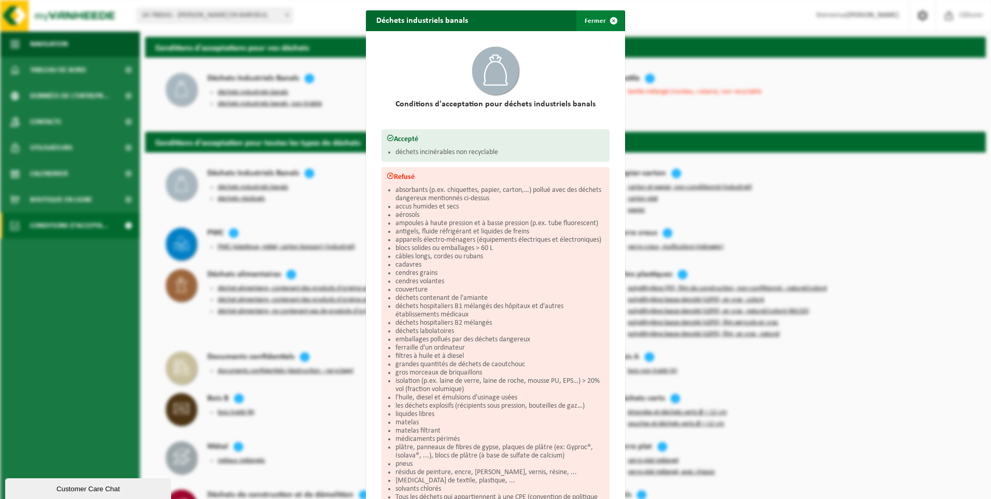
click at [604, 20] on span "button" at bounding box center [613, 20] width 21 height 21
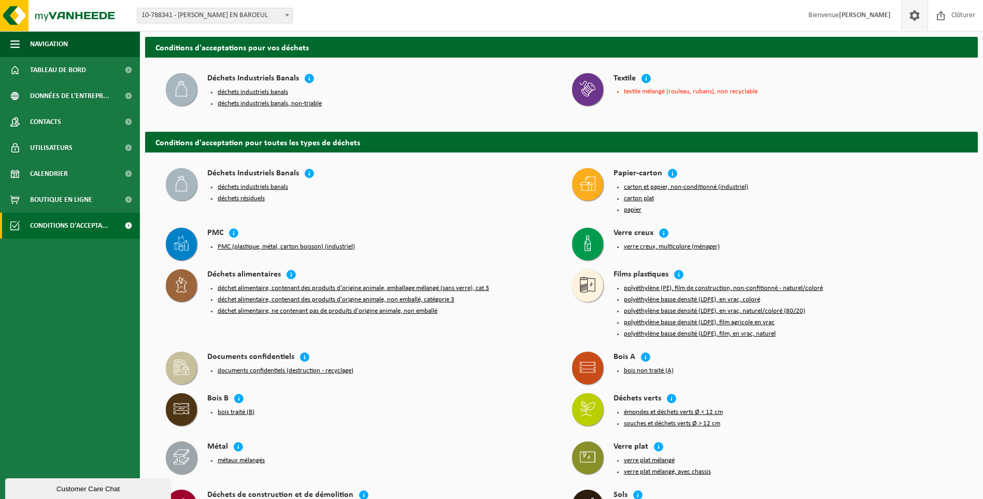
click at [914, 16] on span at bounding box center [915, 15] width 16 height 31
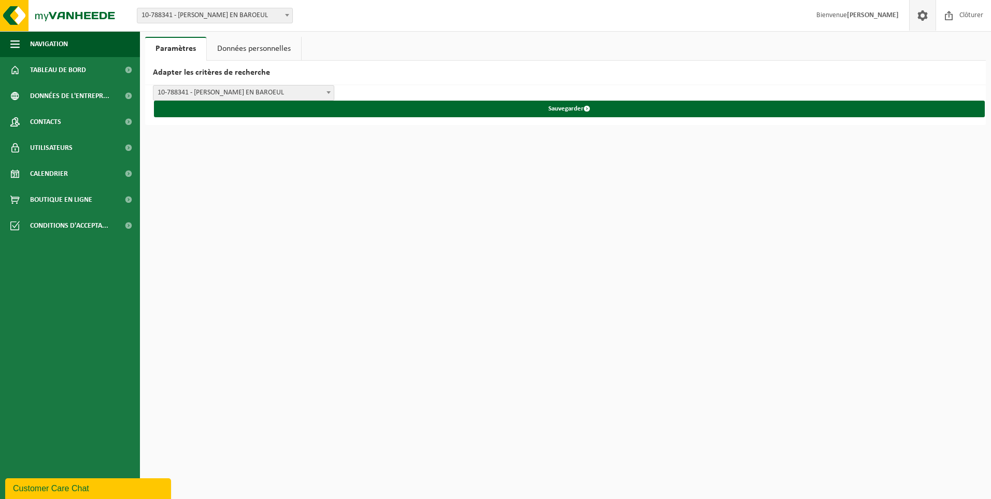
click at [330, 91] on span at bounding box center [328, 92] width 10 height 13
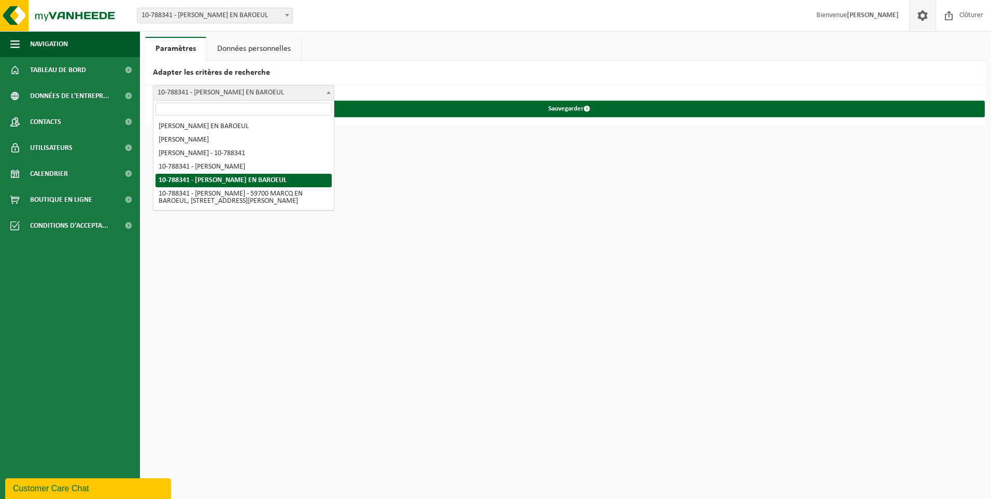
click at [330, 91] on span at bounding box center [328, 92] width 10 height 13
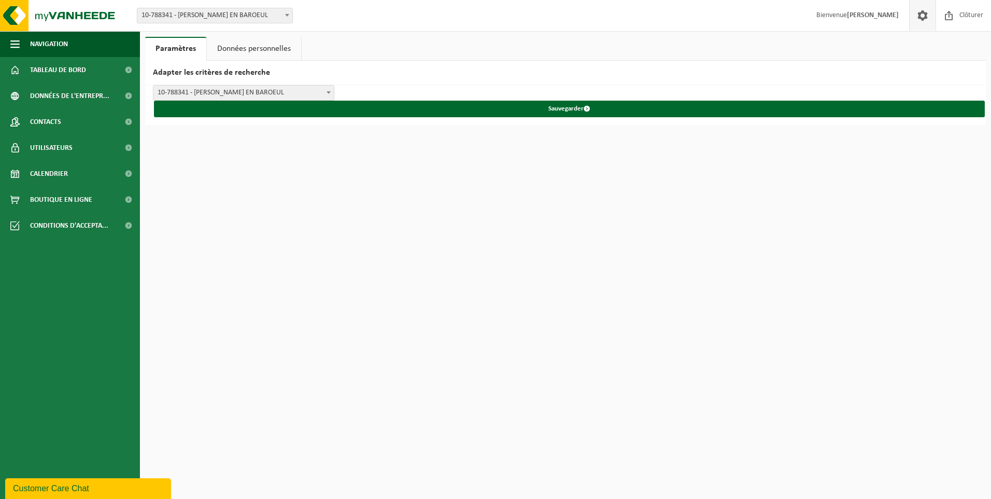
click at [245, 44] on link "Données personnelles" at bounding box center [254, 49] width 94 height 24
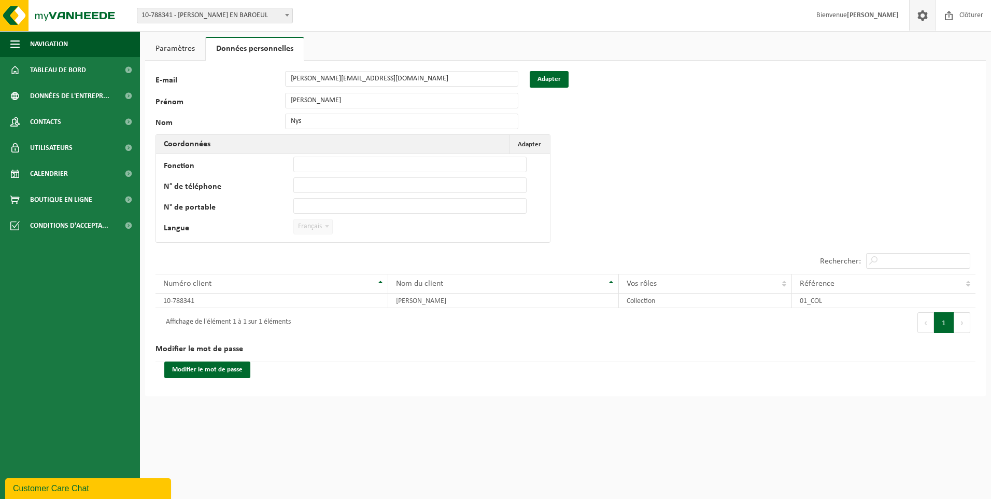
click at [245, 44] on link "Données personnelles" at bounding box center [255, 49] width 98 height 24
